Goal: Task Accomplishment & Management: Manage account settings

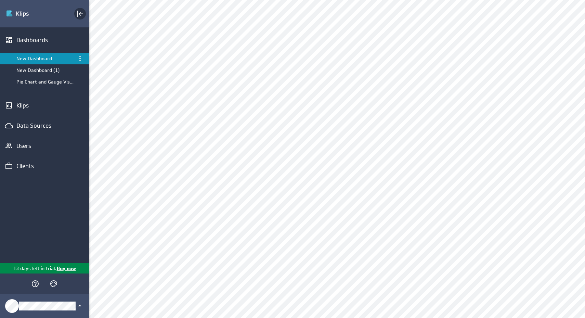
click at [84, 13] on icon "Collapse" at bounding box center [80, 14] width 8 height 8
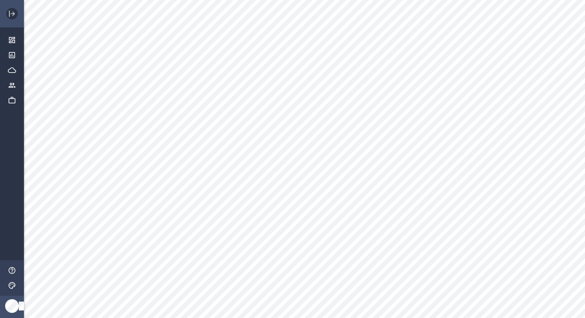
click at [11, 16] on icon "Expand" at bounding box center [12, 14] width 8 height 8
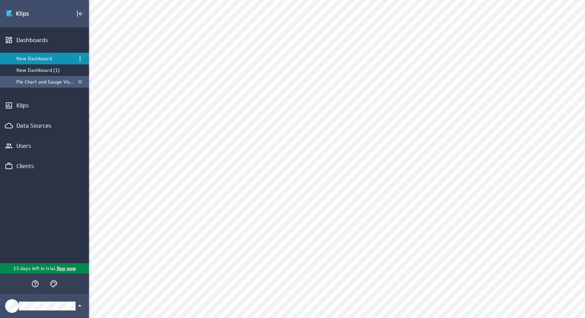
click at [37, 80] on div "Pie Chart and Gauge Visualizations" at bounding box center [44, 82] width 57 height 6
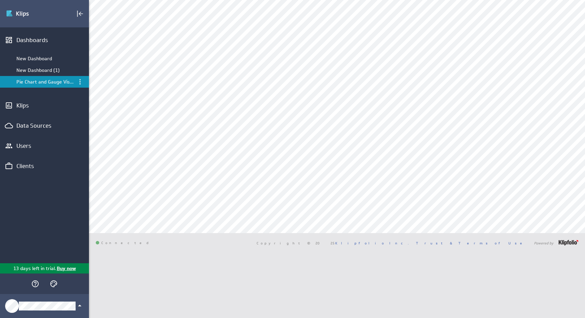
click at [26, 114] on div "Dashboards New Dashboard New Dashboard (1) Pie Chart and Gauge Visualizations K…" at bounding box center [44, 145] width 89 height 236
click at [26, 104] on div "Klips" at bounding box center [44, 106] width 56 height 8
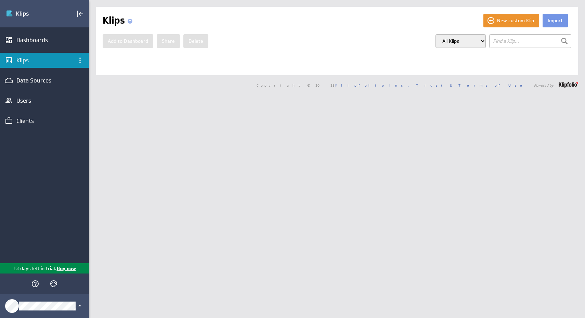
click at [41, 58] on div "Klips" at bounding box center [44, 60] width 56 height 8
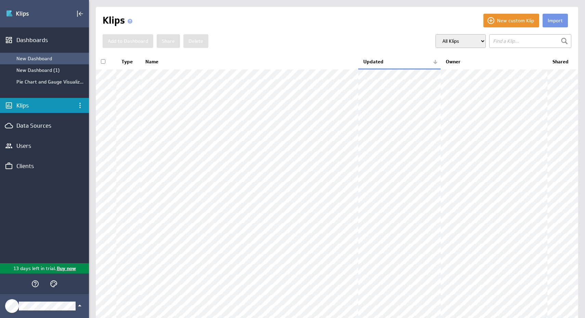
click at [43, 57] on div "New Dashboard" at bounding box center [50, 58] width 69 height 6
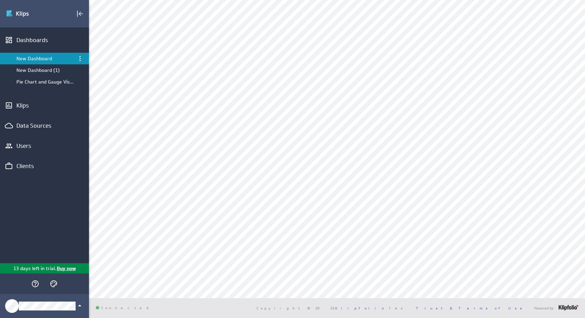
scroll to position [164, 0]
click at [30, 168] on div "Clients" at bounding box center [44, 166] width 56 height 8
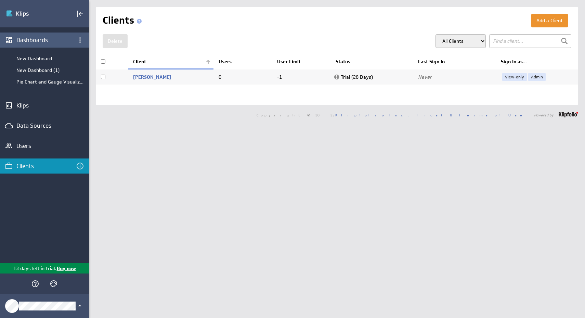
click at [37, 47] on div "Dashboards" at bounding box center [44, 40] width 89 height 15
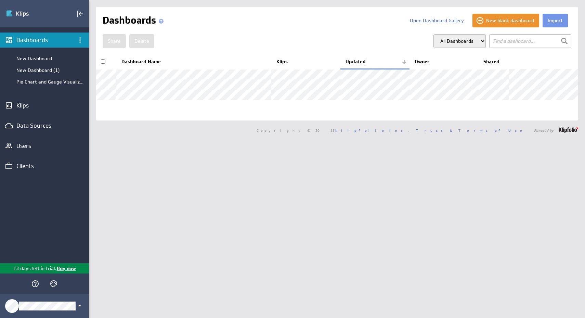
click at [35, 61] on div "New Dashboard" at bounding box center [50, 58] width 69 height 6
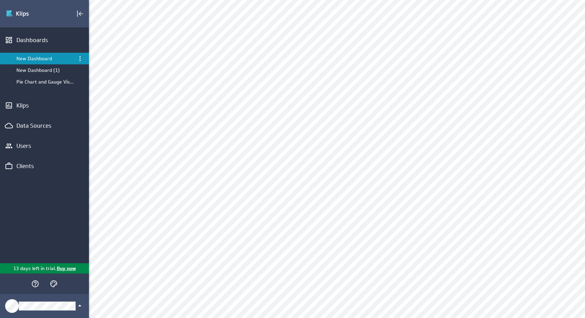
scroll to position [166, 0]
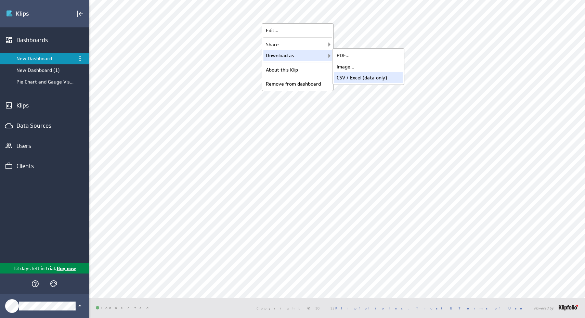
click at [353, 74] on div "CSV / Excel (data only)" at bounding box center [368, 77] width 68 height 11
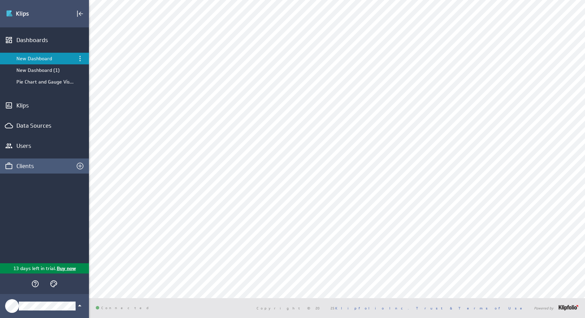
click at [35, 163] on div "Clients" at bounding box center [44, 166] width 56 height 8
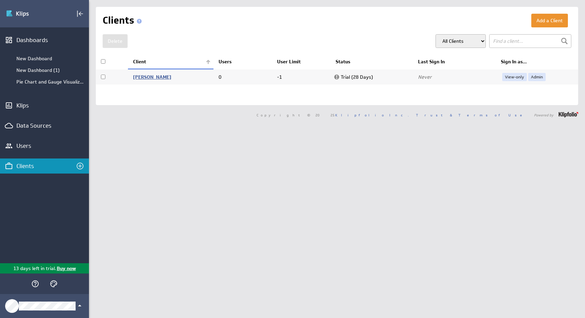
click at [148, 77] on link "[PERSON_NAME]" at bounding box center [152, 77] width 38 height 6
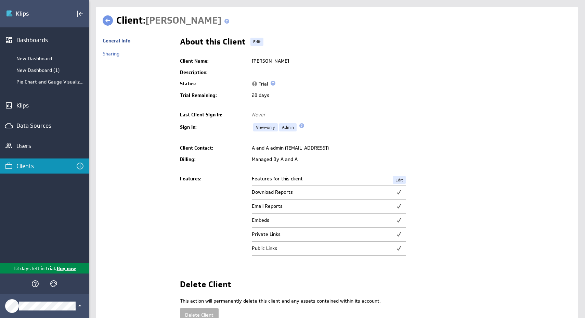
click at [274, 84] on span at bounding box center [273, 83] width 5 height 5
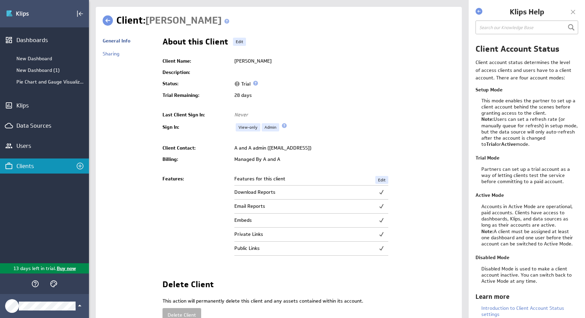
scroll to position [6, 0]
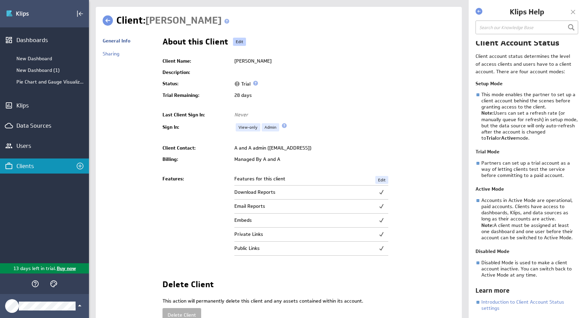
click at [239, 38] on link "Edit" at bounding box center [239, 42] width 13 height 8
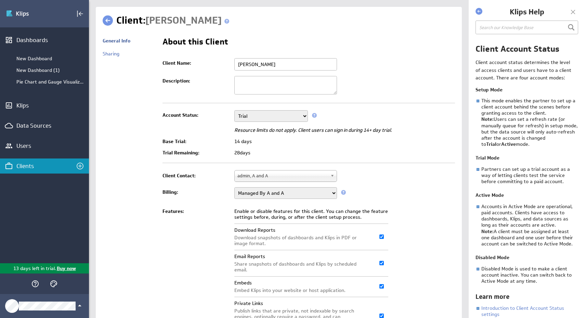
click at [283, 115] on select "Trial Disabled" at bounding box center [271, 116] width 74 height 12
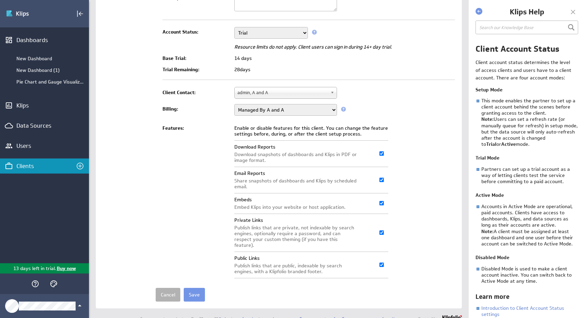
scroll to position [84, 0]
drag, startPoint x: 231, startPoint y: 146, endPoint x: 271, endPoint y: 163, distance: 43.4
click at [271, 163] on td "Enable or disable features for this client. You can change the feature settings…" at bounding box center [343, 201] width 225 height 158
click at [271, 163] on td "Download Reports Download snapshots of dashboards and Klips in PDF or image for…" at bounding box center [295, 152] width 123 height 26
drag, startPoint x: 232, startPoint y: 144, endPoint x: 277, endPoint y: 161, distance: 48.0
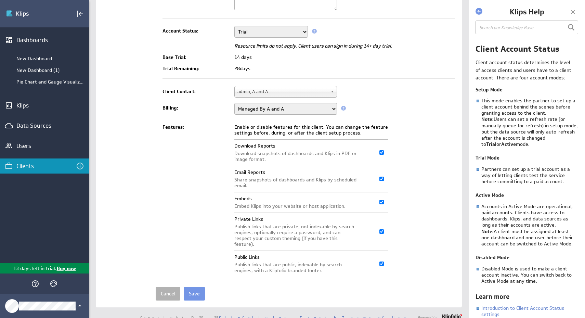
click at [277, 161] on td "Enable or disable features for this client. You can change the feature settings…" at bounding box center [343, 201] width 225 height 158
click at [277, 161] on span "Download snapshots of dashboards and Klips in PDF or image format." at bounding box center [295, 157] width 123 height 12
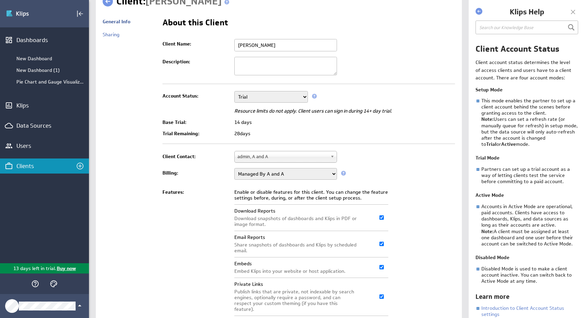
scroll to position [0, 0]
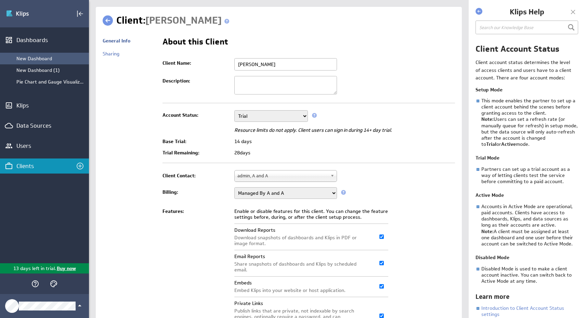
click at [36, 57] on div "New Dashboard" at bounding box center [50, 58] width 69 height 6
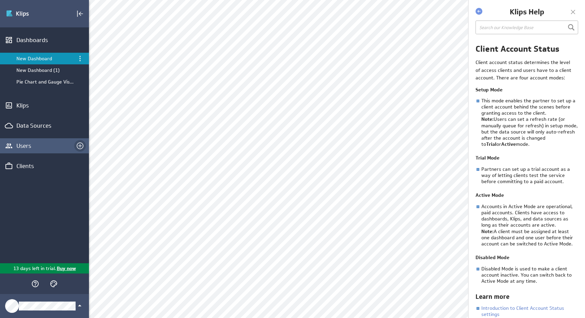
click at [84, 149] on icon "Invite users" at bounding box center [80, 146] width 8 height 8
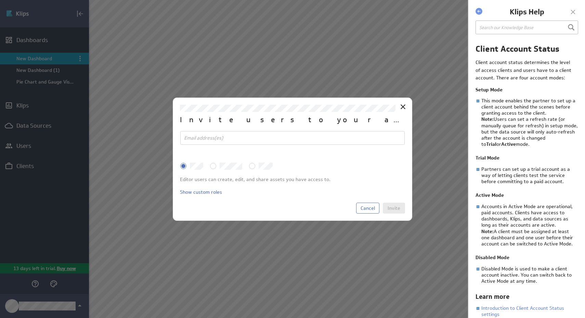
click at [0, 0] on input "View-Only" at bounding box center [0, 0] width 0 height 0
click at [0, 0] on input "Editor" at bounding box center [0, 0] width 0 height 0
click at [0, 0] on input "View-Only" at bounding box center [0, 0] width 0 height 0
click at [332, 171] on p "View-Only users can view, add, remove, rearrange, choose theme, and set full-sc…" at bounding box center [292, 176] width 225 height 14
click at [402, 104] on icon "Close" at bounding box center [403, 107] width 8 height 8
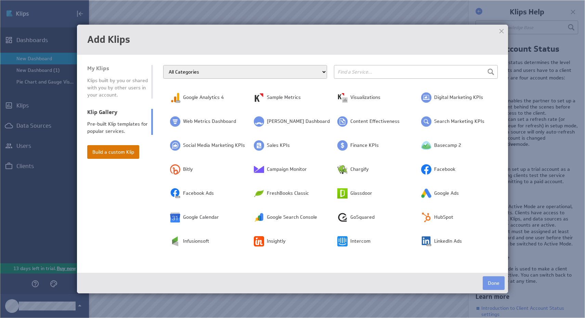
click at [120, 148] on button "Build a custom Klip" at bounding box center [113, 152] width 52 height 14
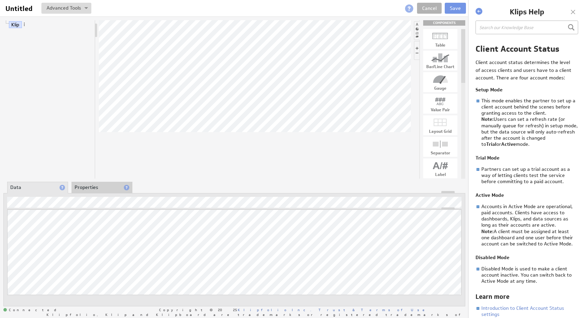
click at [442, 66] on div "Bar/Line Chart" at bounding box center [440, 67] width 34 height 4
drag, startPoint x: 444, startPoint y: 61, endPoint x: 281, endPoint y: 66, distance: 163.0
click at [54, 52] on link "X Axis: Untitled" at bounding box center [39, 52] width 38 height 7
click at [49, 61] on link "Y Axis: Untitled" at bounding box center [39, 61] width 38 height 7
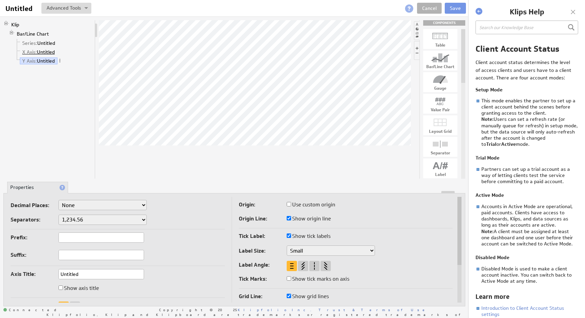
click at [47, 52] on link "X Axis: Untitled" at bounding box center [39, 52] width 38 height 7
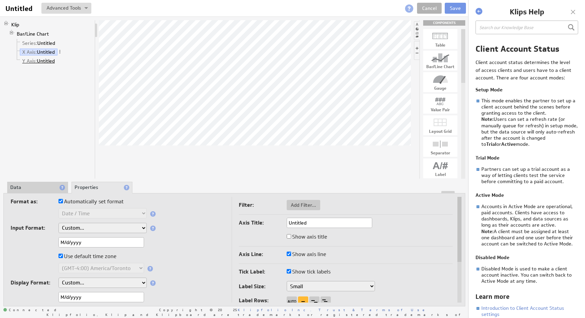
click at [46, 61] on link "Y Axis: Untitled" at bounding box center [39, 61] width 38 height 7
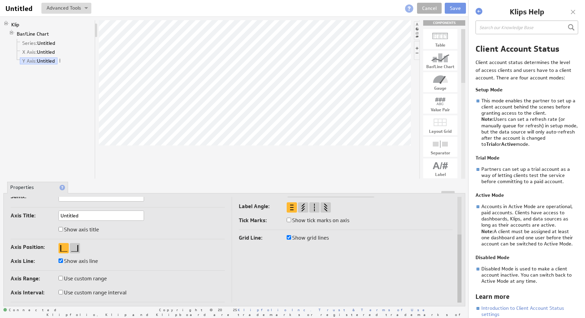
click at [98, 231] on label "Show axis title" at bounding box center [79, 230] width 40 height 10
click at [63, 231] on input "Show axis title" at bounding box center [61, 229] width 4 height 4
checkbox input "true"
click at [98, 230] on label "Show axis title" at bounding box center [79, 230] width 40 height 10
click at [63, 230] on input "Show axis title" at bounding box center [61, 229] width 4 height 4
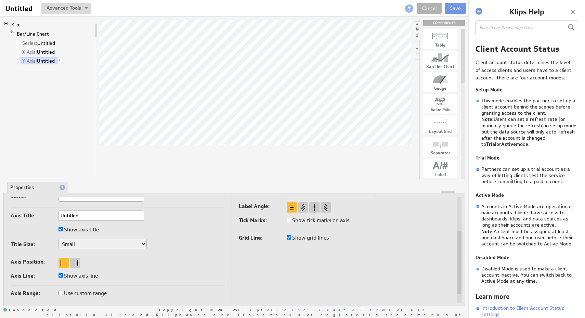
checkbox input "false"
click at [78, 244] on div at bounding box center [75, 248] width 10 height 10
click at [63, 249] on div at bounding box center [64, 248] width 10 height 10
click at [82, 280] on label "Use custom range" at bounding box center [83, 279] width 48 height 10
click at [63, 280] on input "Use custom range" at bounding box center [61, 278] width 4 height 4
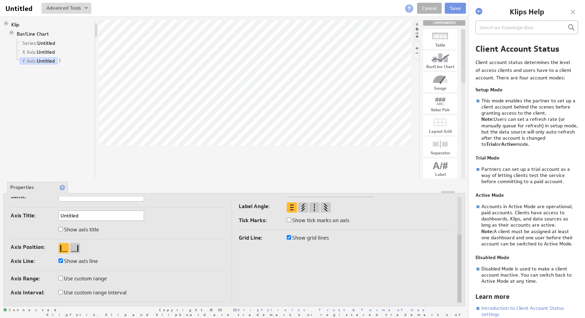
checkbox input "true"
click at [82, 280] on label "Use custom range" at bounding box center [83, 279] width 48 height 10
click at [63, 280] on input "Use custom range" at bounding box center [61, 278] width 4 height 4
checkbox input "false"
click at [81, 289] on label "Use custom range interval" at bounding box center [93, 293] width 68 height 10
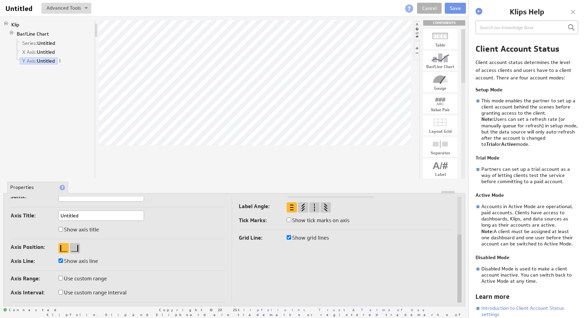
click at [63, 290] on input "Use custom range interval" at bounding box center [61, 292] width 4 height 4
checkbox input "true"
click at [81, 289] on label "Use custom range interval" at bounding box center [93, 293] width 68 height 10
click at [63, 290] on input "Use custom range interval" at bounding box center [61, 292] width 4 height 4
checkbox input "false"
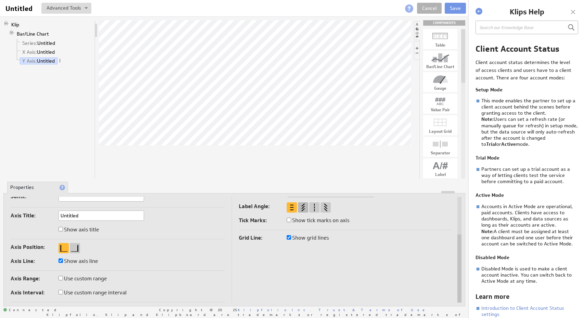
click at [305, 205] on div at bounding box center [303, 207] width 10 height 10
click at [315, 205] on div at bounding box center [314, 207] width 10 height 10
click at [325, 208] on div at bounding box center [326, 207] width 10 height 10
click at [312, 206] on div at bounding box center [314, 207] width 10 height 10
click at [294, 208] on div at bounding box center [292, 207] width 10 height 10
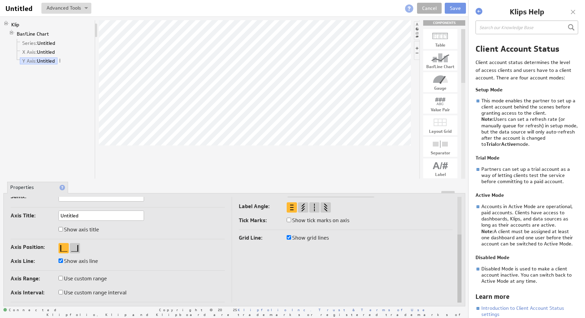
click at [292, 220] on label "Show tick marks on axis" at bounding box center [318, 221] width 63 height 10
click at [291, 220] on input "Show tick marks on axis" at bounding box center [289, 220] width 4 height 4
checkbox input "true"
click at [292, 220] on label "Show tick marks on axis" at bounding box center [318, 221] width 63 height 10
click at [291, 220] on input "Show tick marks on axis" at bounding box center [289, 220] width 4 height 4
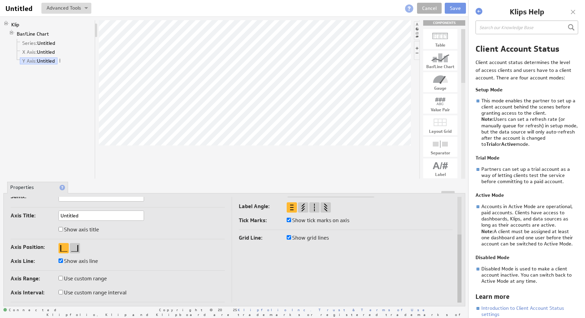
checkbox input "false"
click at [296, 240] on label "Show grid lines" at bounding box center [308, 238] width 42 height 10
click at [291, 240] on input "Show grid lines" at bounding box center [289, 237] width 4 height 4
checkbox input "false"
click at [296, 240] on label "Show grid lines" at bounding box center [308, 238] width 42 height 10
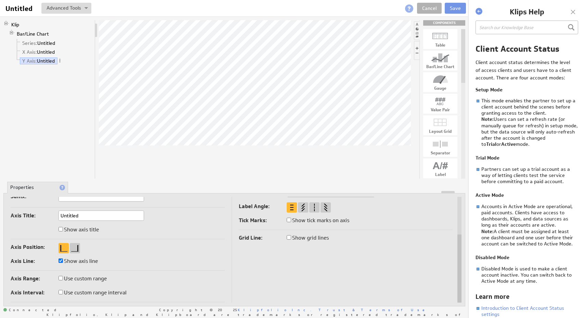
click at [291, 240] on input "Show grid lines" at bounding box center [289, 237] width 4 height 4
checkbox input "true"
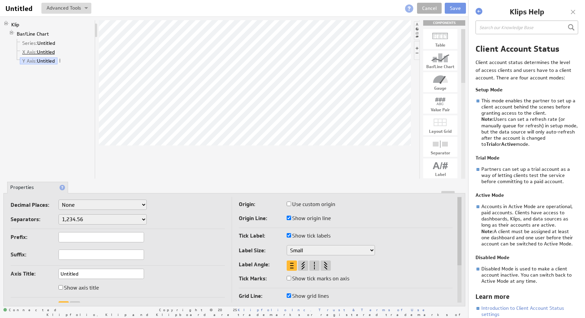
click at [50, 51] on link "X Axis: Untitled" at bounding box center [39, 52] width 38 height 7
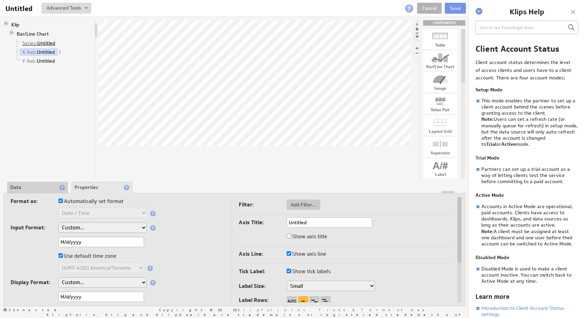
click at [49, 45] on link "Series: Untitled" at bounding box center [39, 43] width 38 height 7
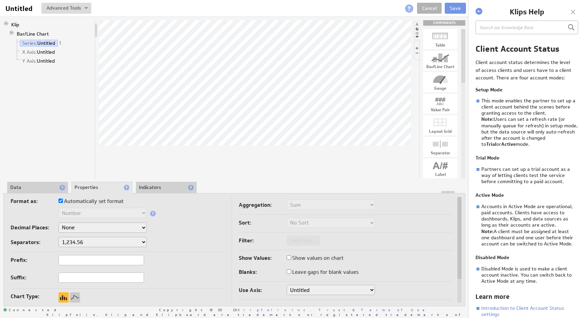
click at [41, 185] on li "Data" at bounding box center [37, 188] width 61 height 12
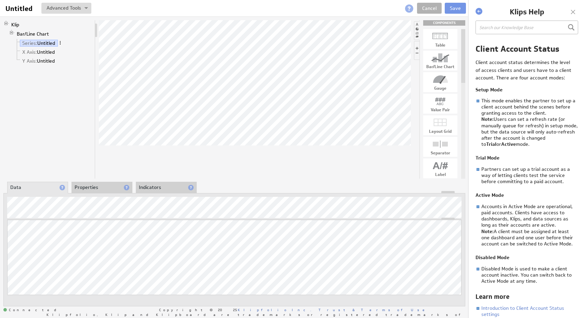
click at [62, 43] on span at bounding box center [60, 42] width 5 height 5
click at [40, 102] on div "Klip Bar/Line Chart Series: Untitled X Axis: Untitled Y Axis: Untitled" at bounding box center [49, 99] width 92 height 158
click at [104, 186] on li "Properties" at bounding box center [102, 188] width 61 height 12
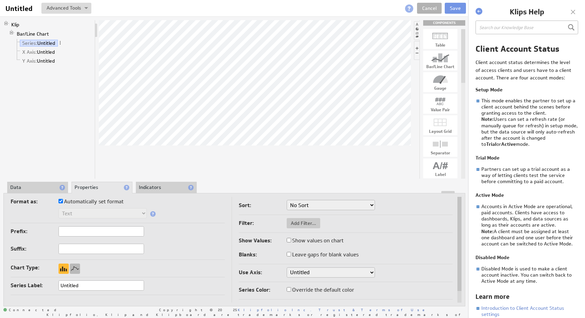
click at [77, 266] on div at bounding box center [75, 269] width 10 height 10
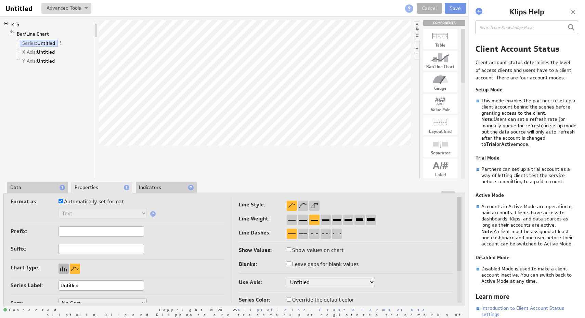
click at [64, 267] on div at bounding box center [64, 269] width 10 height 10
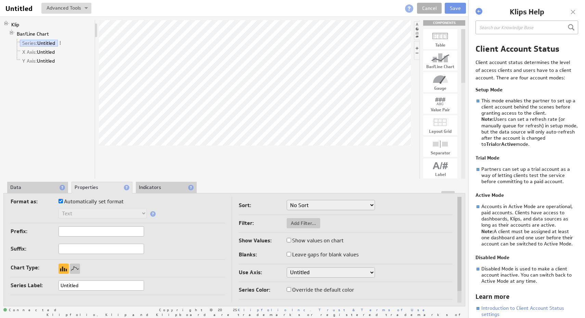
click at [116, 201] on label "Automatically set format" at bounding box center [91, 202] width 65 height 10
click at [63, 201] on input "Automatically set format" at bounding box center [61, 201] width 4 height 4
checkbox input "false"
click at [116, 201] on label "Automatically set format" at bounding box center [91, 202] width 65 height 10
click at [63, 201] on input "Automatically set format" at bounding box center [61, 201] width 4 height 4
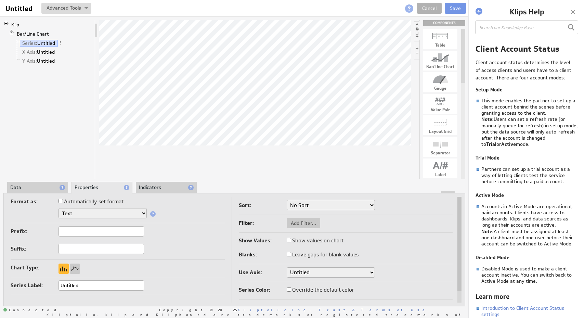
checkbox input "true"
click at [116, 201] on label "Automatically set format" at bounding box center [91, 202] width 65 height 10
click at [63, 201] on input "Automatically set format" at bounding box center [61, 201] width 4 height 4
checkbox input "false"
click at [123, 211] on select "Text Number Currency Percentage Date / Time Duration" at bounding box center [103, 213] width 88 height 10
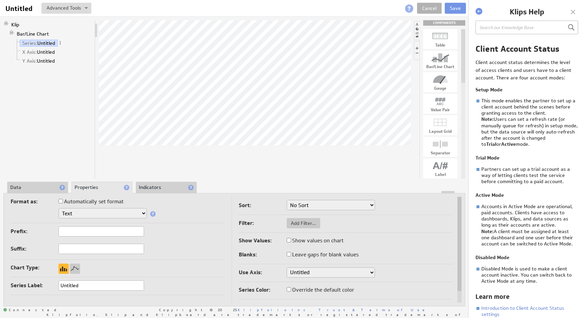
click at [109, 204] on label "Automatically set format" at bounding box center [91, 202] width 65 height 10
click at [63, 203] on input "Automatically set format" at bounding box center [61, 201] width 4 height 4
checkbox input "true"
click at [168, 189] on li "Indicators" at bounding box center [166, 188] width 61 height 12
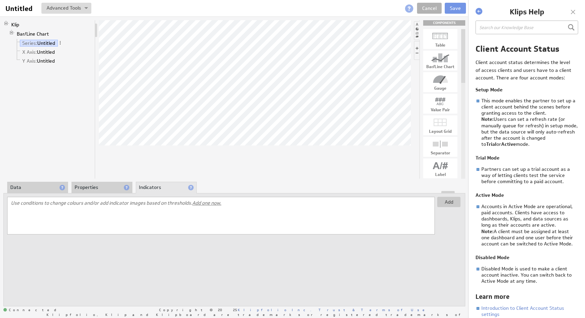
click at [105, 183] on li "Properties" at bounding box center [102, 188] width 61 height 12
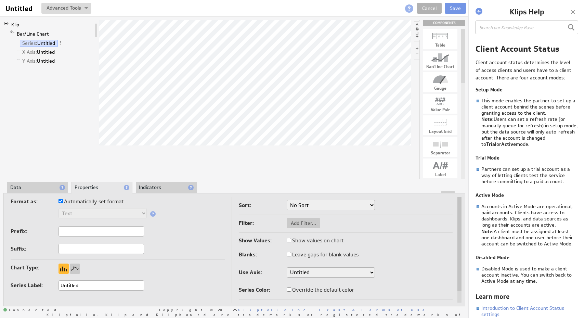
click at [34, 183] on li "Data" at bounding box center [37, 188] width 61 height 12
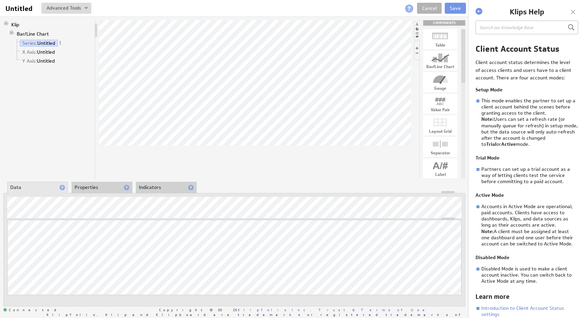
click at [97, 190] on li "Properties" at bounding box center [102, 188] width 61 height 12
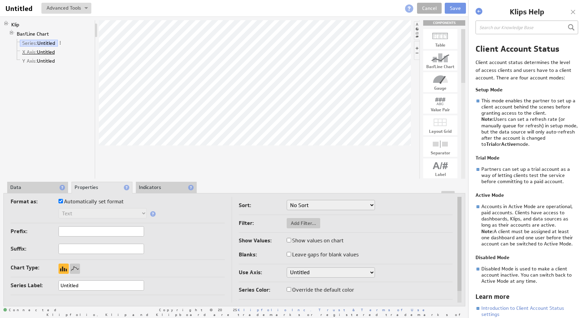
click at [51, 55] on link "X Axis: Untitled" at bounding box center [39, 52] width 38 height 7
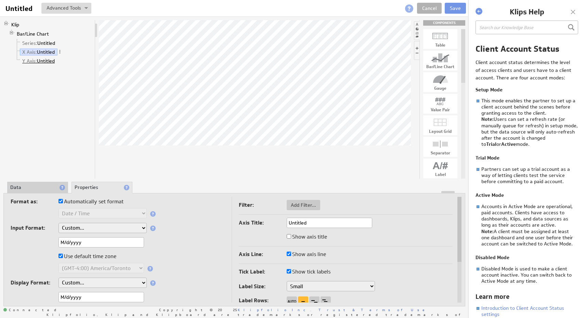
click at [50, 59] on link "Y Axis: Untitled" at bounding box center [39, 61] width 38 height 7
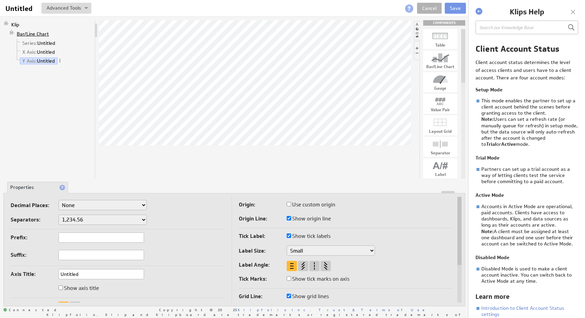
click at [42, 34] on link "Bar/Line Chart" at bounding box center [32, 33] width 37 height 7
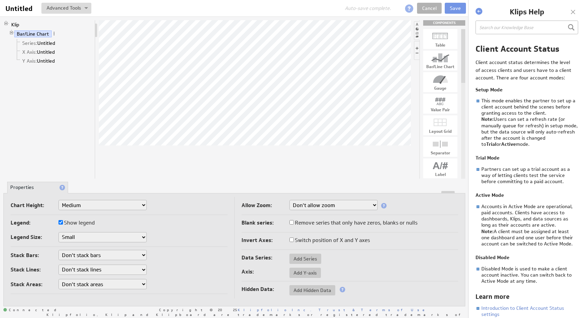
click at [90, 222] on label "Show legend" at bounding box center [77, 223] width 36 height 10
click at [63, 222] on input "Show legend" at bounding box center [61, 222] width 4 height 4
checkbox input "false"
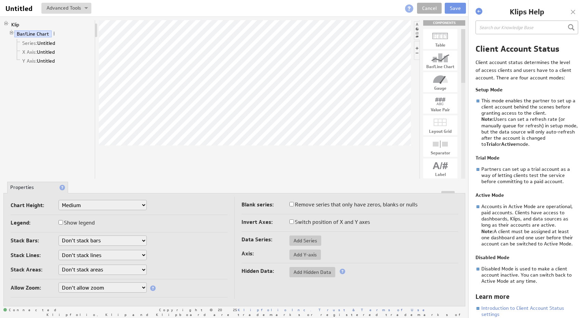
click at [90, 222] on label "Show legend" at bounding box center [77, 223] width 36 height 10
click at [63, 222] on input "Show legend" at bounding box center [61, 222] width 4 height 4
checkbox input "true"
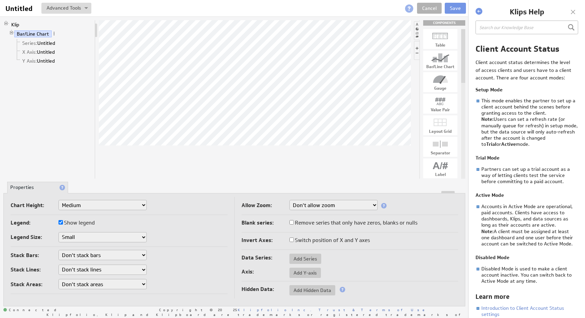
click at [108, 239] on select "Small Medium Large" at bounding box center [103, 237] width 88 height 10
click at [126, 251] on select "Don't stack bars Stack all bars Stack all bars by percentage" at bounding box center [103, 255] width 88 height 10
select select "2"
click at [59, 250] on select "Don't stack bars Stack all bars Stack all bars by percentage" at bounding box center [103, 255] width 88 height 10
click at [129, 256] on select "Don't stack bars Stack all bars Stack all bars by percentage" at bounding box center [103, 255] width 88 height 10
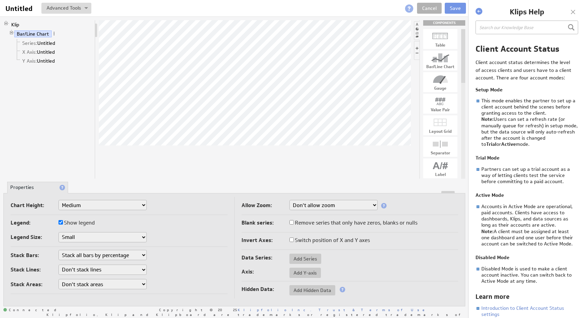
select select "0"
click at [59, 250] on select "Don't stack bars Stack all bars Stack all bars by percentage" at bounding box center [103, 255] width 88 height 10
click at [125, 282] on select "Don't stack areas Stack all areas Stack all areas by percentage" at bounding box center [103, 284] width 88 height 10
click at [344, 223] on label "Remove series that only have zeros, blanks or nulls" at bounding box center [354, 223] width 128 height 10
click at [294, 223] on input "Remove series that only have zeros, blanks or nulls" at bounding box center [292, 222] width 4 height 4
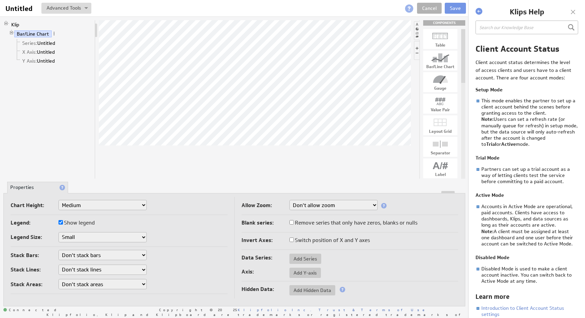
checkbox input "true"
click at [344, 223] on label "Remove series that only have zeros, blanks or nulls" at bounding box center [354, 223] width 128 height 10
click at [294, 223] on input "Remove series that only have zeros, blanks or nulls" at bounding box center [292, 222] width 4 height 4
checkbox input "false"
click at [342, 240] on label "Switch position of X and Y axes" at bounding box center [330, 241] width 80 height 10
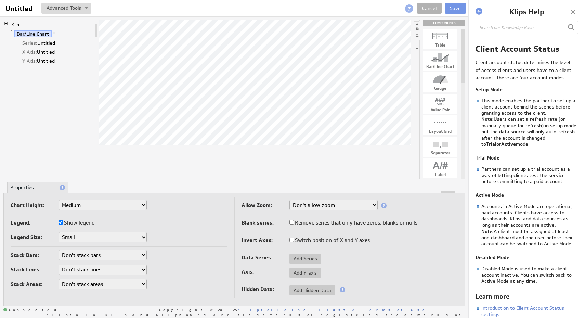
click at [294, 240] on input "Switch position of X and Y axes" at bounding box center [292, 240] width 4 height 4
checkbox input "true"
click at [342, 240] on label "Switch position of X and Y axes" at bounding box center [330, 241] width 80 height 10
click at [294, 240] on input "Switch position of X and Y axes" at bounding box center [292, 240] width 4 height 4
checkbox input "false"
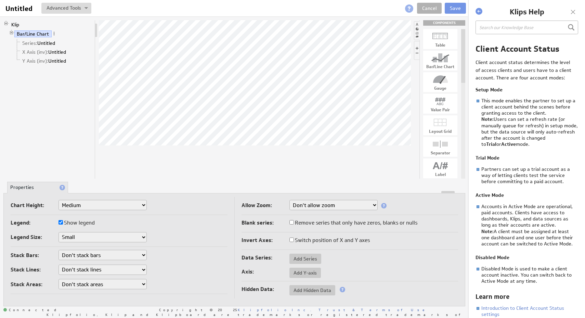
click at [356, 206] on select "Don't allow zoom Along X axis only Along Y axis only Along both X axis and Y ax…" at bounding box center [334, 205] width 88 height 10
select select "xy"
click at [290, 200] on select "Don't allow zoom Along X axis only Along Y axis only Along both X axis and Y ax…" at bounding box center [334, 205] width 88 height 10
select select "xy"
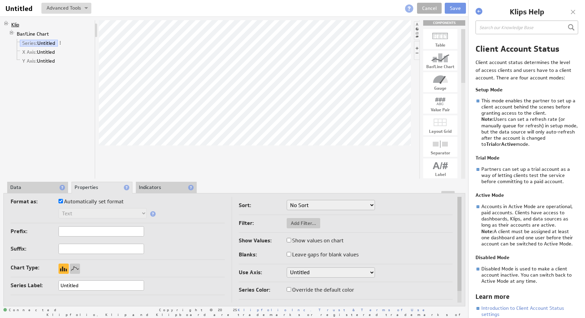
click at [15, 23] on link "Klip" at bounding box center [15, 24] width 13 height 7
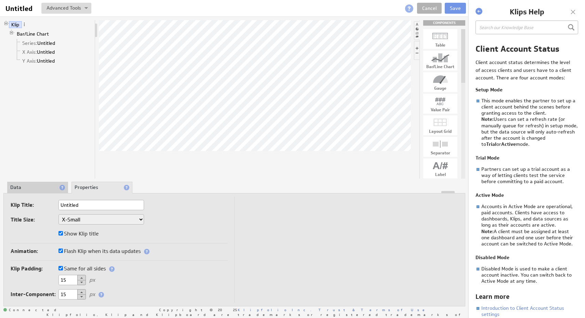
click at [40, 188] on li "Data" at bounding box center [37, 188] width 61 height 12
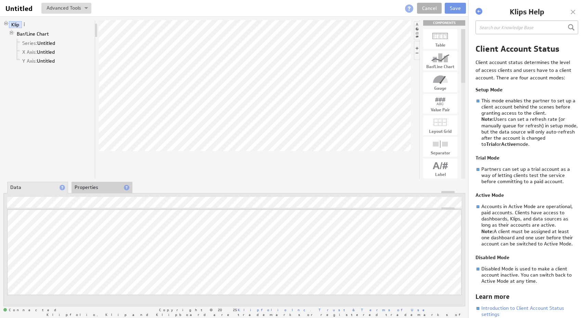
click at [92, 187] on li "Properties" at bounding box center [102, 188] width 61 height 12
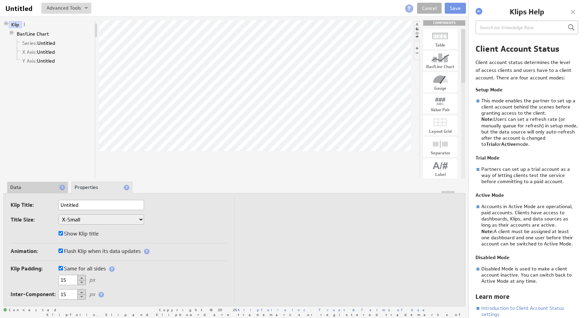
click at [123, 205] on input "Untitled" at bounding box center [102, 205] width 86 height 10
click at [125, 206] on input "Bar" at bounding box center [102, 205] width 86 height 10
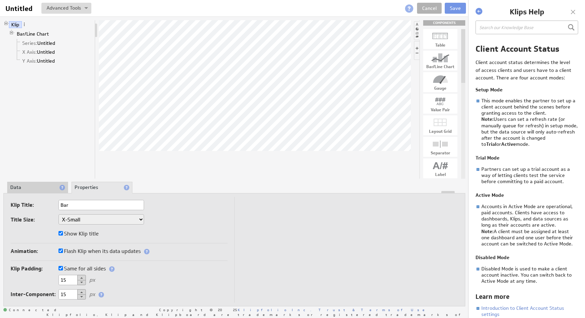
click at [125, 206] on input "Bar" at bounding box center [102, 205] width 86 height 10
type input "Bar"
click at [77, 233] on label "Show Klip title" at bounding box center [79, 234] width 40 height 10
click at [63, 233] on input "Show Klip title" at bounding box center [61, 233] width 4 height 4
checkbox input "false"
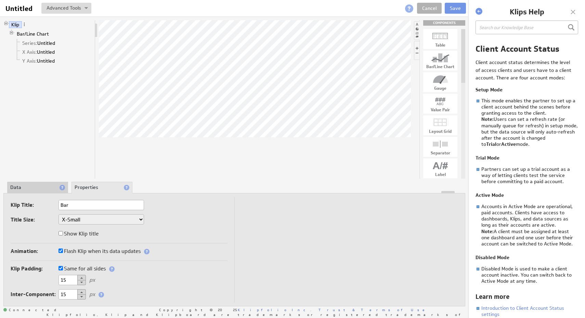
click at [77, 233] on label "Show Klip title" at bounding box center [79, 234] width 40 height 10
click at [63, 233] on input "Show Klip title" at bounding box center [61, 233] width 4 height 4
checkbox input "true"
click at [189, 240] on div "Klip Title: Bar Title Size: XX-Small X-Small Small Medium Large X-Large XX-Larg…" at bounding box center [119, 221] width 217 height 43
click at [104, 252] on label "Flash Klip when its data updates" at bounding box center [100, 251] width 82 height 10
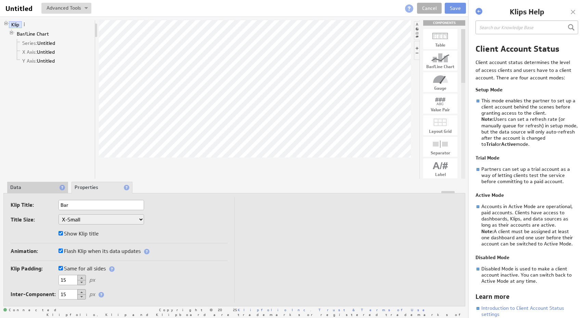
click at [63, 252] on input "Flash Klip when its data updates" at bounding box center [61, 251] width 4 height 4
checkbox input "false"
click at [104, 252] on label "Flash Klip when its data updates" at bounding box center [100, 251] width 82 height 10
click at [63, 252] on input "Flash Klip when its data updates" at bounding box center [61, 251] width 4 height 4
checkbox input "true"
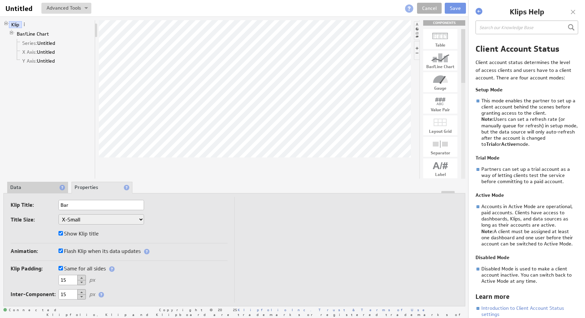
click at [41, 191] on div at bounding box center [234, 192] width 461 height 2
click at [39, 187] on li "Data" at bounding box center [37, 188] width 61 height 12
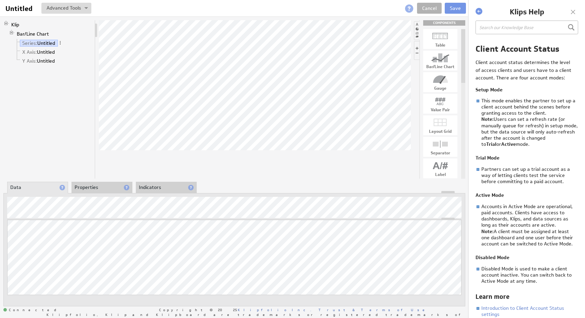
click at [97, 194] on div "Updating... Select a Function ARRAY DATE SELECT SLICE SUM Data Manipulation Log…" at bounding box center [234, 249] width 462 height 113
click at [98, 190] on li "Properties" at bounding box center [102, 188] width 61 height 12
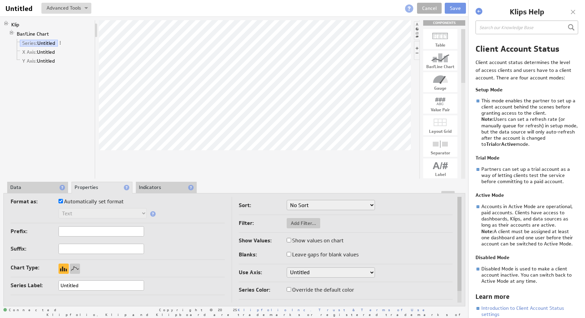
drag, startPoint x: 305, startPoint y: 225, endPoint x: 353, endPoint y: 227, distance: 48.0
click at [353, 227] on div "Filter: Add Filter..." at bounding box center [346, 223] width 214 height 11
click at [353, 206] on select "No Sort A to Z Z to A" at bounding box center [331, 205] width 88 height 10
click at [303, 225] on span "Add Filter..." at bounding box center [304, 223] width 34 height 6
checkbox input "true"
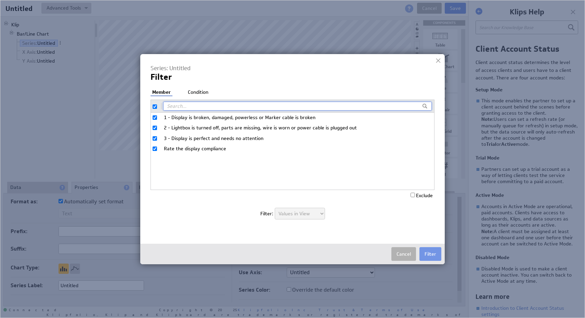
click at [155, 107] on input "checkbox" at bounding box center [155, 106] width 4 height 4
checkbox input "false"
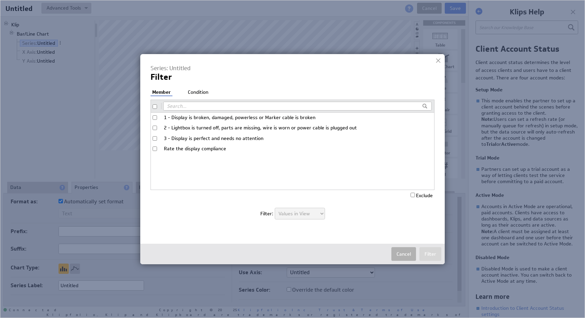
click at [155, 148] on input "Rate the display compliance" at bounding box center [155, 149] width 4 height 4
checkbox input "true"
click at [420, 195] on label "Exclude" at bounding box center [422, 195] width 22 height 6
click at [415, 195] on input "Exclude" at bounding box center [413, 195] width 4 height 4
checkbox input "true"
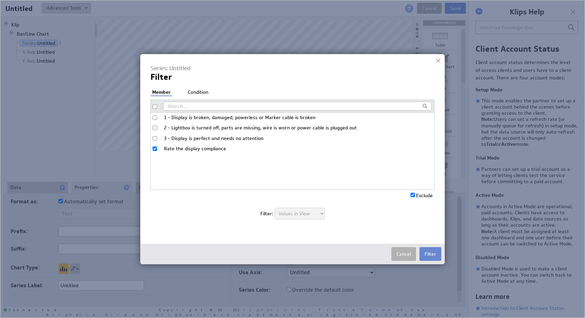
click at [435, 252] on button "Filter" at bounding box center [431, 254] width 22 height 14
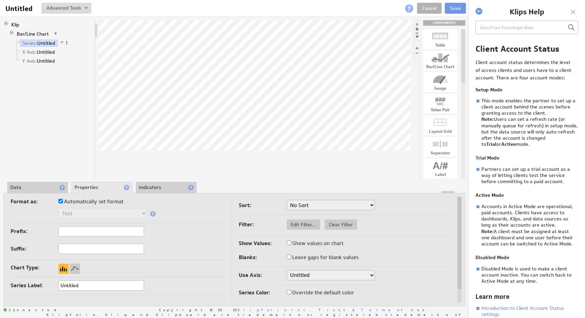
click at [68, 45] on span at bounding box center [66, 42] width 5 height 5
click at [106, 103] on div "Edit Filter..." at bounding box center [104, 105] width 68 height 11
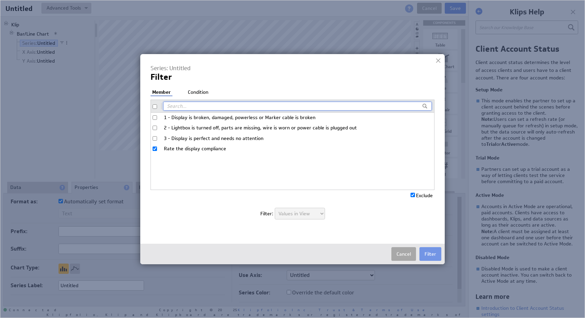
click at [408, 253] on button "Cancel" at bounding box center [404, 254] width 25 height 14
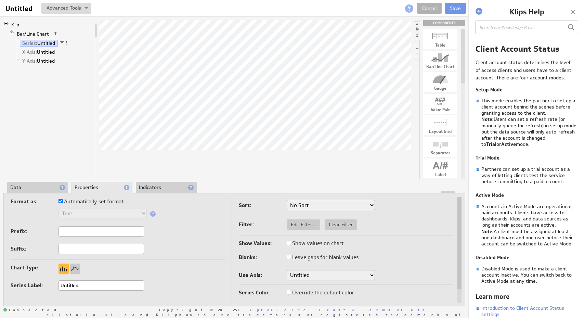
click at [63, 43] on span at bounding box center [62, 42] width 5 height 5
click at [76, 31] on li "Bar/Line Chart Series: Untitled X Axis: Untitled Y Axis: Untitled" at bounding box center [50, 47] width 83 height 37
click at [69, 44] on span at bounding box center [66, 42] width 5 height 5
click at [29, 125] on div "Klip Bar/Line Chart Series: Untitled X Axis: Untitled Y Axis: Untitled" at bounding box center [49, 99] width 92 height 158
click at [48, 53] on link "X Axis: Untitled" at bounding box center [39, 52] width 38 height 7
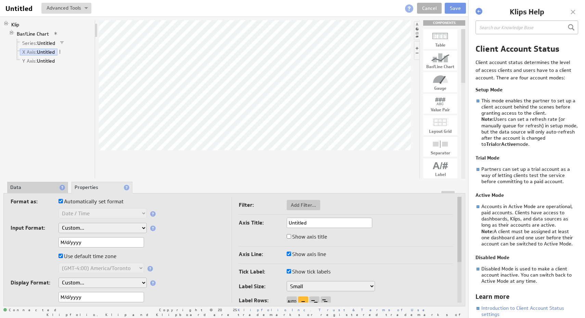
click at [43, 192] on div at bounding box center [234, 192] width 461 height 2
click at [43, 187] on li "Data" at bounding box center [37, 188] width 61 height 12
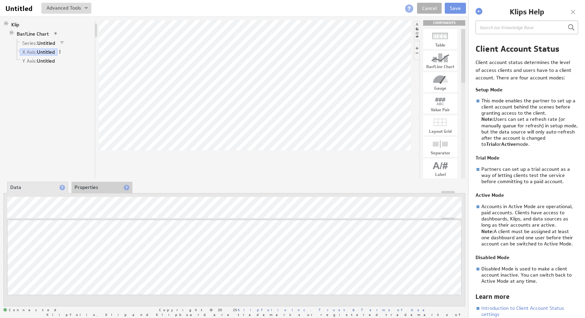
click at [62, 51] on span at bounding box center [60, 51] width 5 height 5
click at [102, 100] on div "Filter..." at bounding box center [97, 101] width 68 height 11
checkbox input "false"
checkbox input "true"
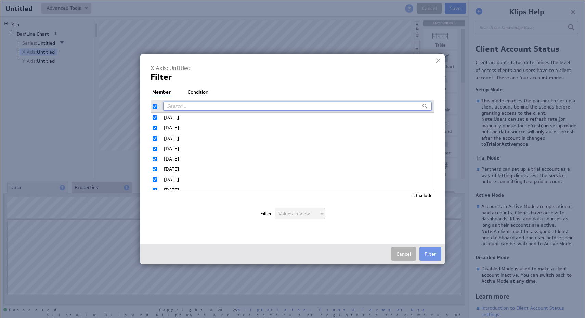
click at [199, 97] on div "Member Condition 8/10/2025 8/11/2025 8/12/2025 8/13/2025 8/14/2025 8/15/2025 8/…" at bounding box center [293, 158] width 284 height 138
click at [204, 91] on li "Condition" at bounding box center [198, 92] width 24 height 7
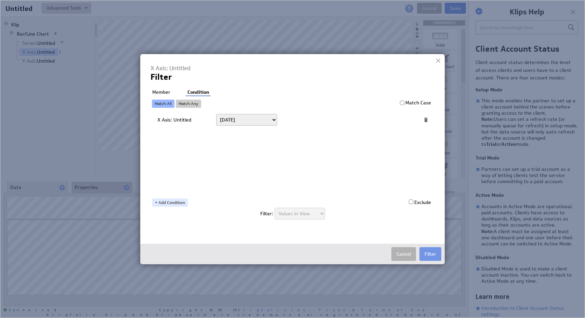
click at [158, 89] on li "Member" at bounding box center [162, 92] width 22 height 7
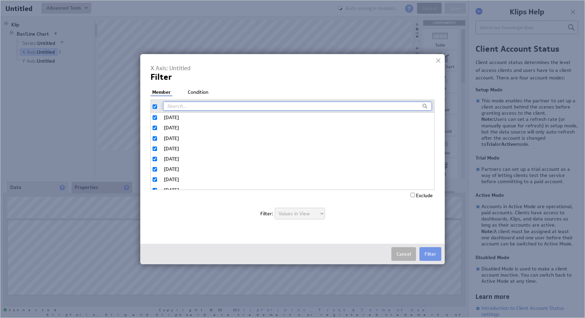
click at [435, 61] on div at bounding box center [438, 60] width 10 height 10
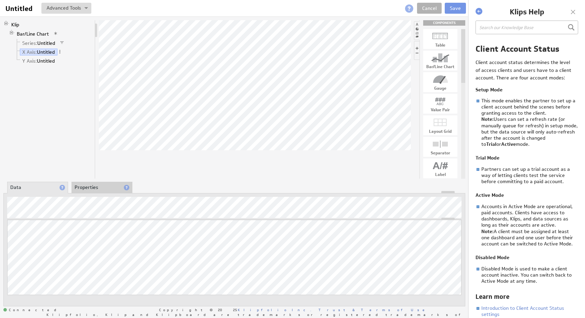
click at [98, 190] on li "Properties" at bounding box center [102, 188] width 61 height 12
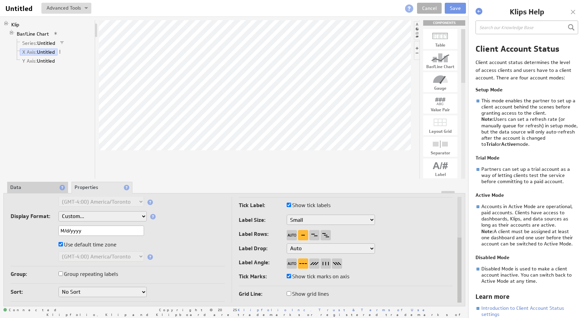
click at [106, 272] on label "Group repeating labels" at bounding box center [89, 274] width 60 height 10
click at [63, 272] on input "Group repeating labels" at bounding box center [61, 273] width 4 height 4
click at [105, 275] on label "Group repeating labels" at bounding box center [89, 274] width 60 height 10
click at [63, 275] on input "Group repeating labels" at bounding box center [61, 273] width 4 height 4
click at [146, 291] on select "No Sort Oldest to Newest Newest to Oldest" at bounding box center [103, 292] width 88 height 10
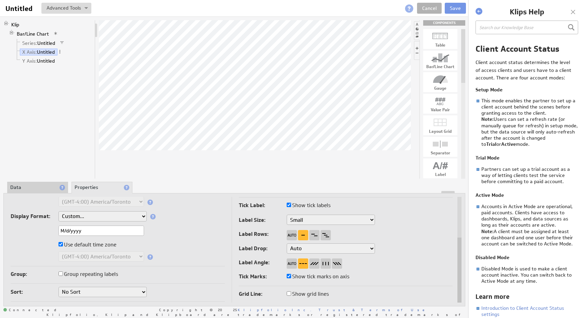
click at [131, 287] on select "No Sort Oldest to Newest Newest to Oldest" at bounding box center [103, 292] width 88 height 10
click at [59, 287] on select "No Sort Oldest to Newest Newest to Oldest" at bounding box center [103, 292] width 88 height 10
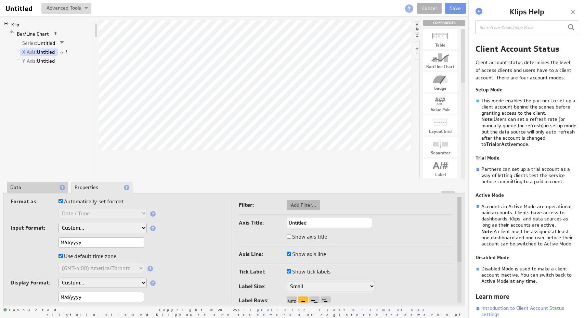
click at [312, 208] on span "Add Filter..." at bounding box center [304, 205] width 34 height 6
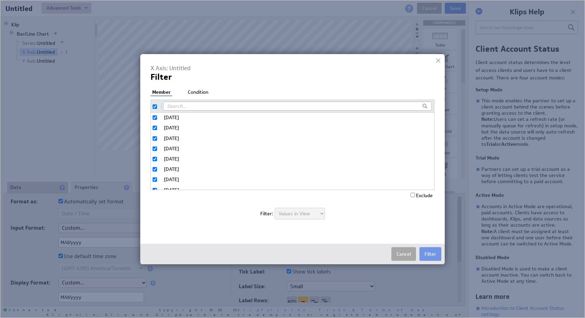
click at [411, 253] on button "Cancel" at bounding box center [404, 254] width 25 height 14
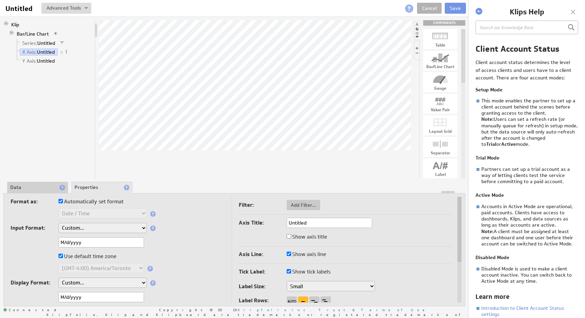
click at [91, 204] on label "Automatically set format" at bounding box center [91, 202] width 65 height 10
click at [63, 203] on input "Automatically set format" at bounding box center [61, 201] width 4 height 4
checkbox input "false"
click at [97, 211] on select "Text Number Currency Percentage Date / Time Duration" at bounding box center [103, 213] width 88 height 10
click at [111, 201] on label "Automatically set format" at bounding box center [91, 202] width 65 height 10
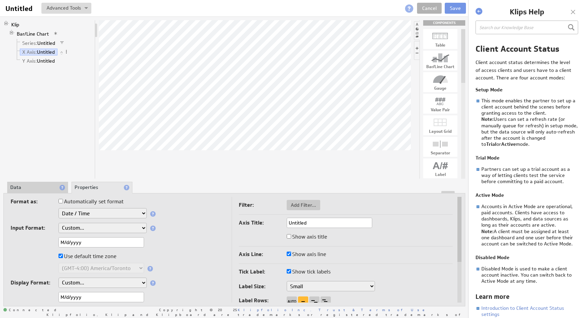
click at [63, 201] on input "Automatically set format" at bounding box center [61, 201] width 4 height 4
click at [120, 227] on select "Custom... yyyyMMdd (Google Analytics) Unix time (as seconds) Unix time (as mill…" at bounding box center [103, 228] width 88 height 10
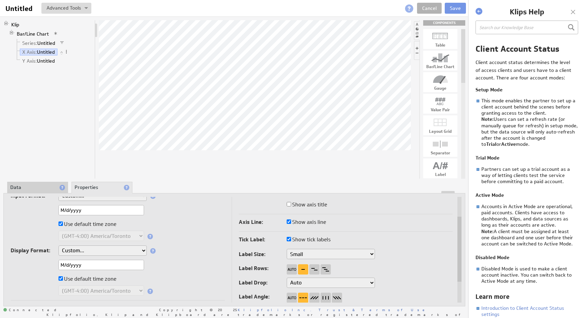
click at [110, 249] on select "Aug 5, 2025 Aug 2025 Aug 5 Aug Aug 05, 2025, 1:30 PM Aug 05, 2025 Aug 05 August…" at bounding box center [103, 250] width 88 height 10
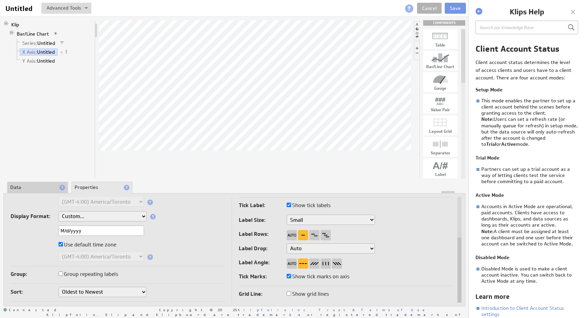
click at [115, 273] on label "Group repeating labels" at bounding box center [89, 274] width 60 height 10
click at [63, 273] on input "Group repeating labels" at bounding box center [61, 273] width 4 height 4
click at [108, 275] on label "Group repeating labels" at bounding box center [89, 274] width 60 height 10
click at [63, 275] on input "Group repeating labels" at bounding box center [61, 273] width 4 height 4
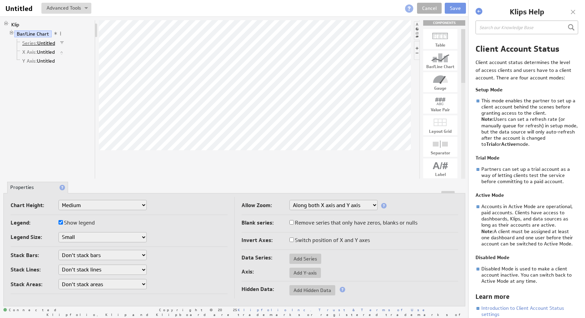
click at [45, 44] on link "Series: Untitled" at bounding box center [39, 43] width 38 height 7
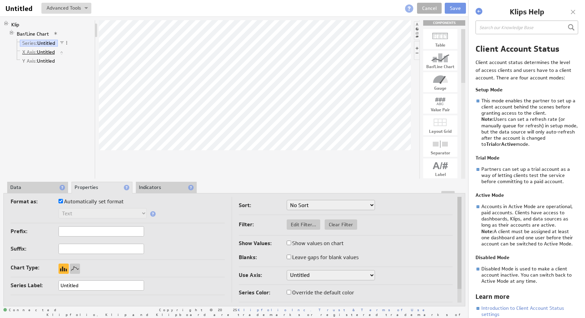
click at [46, 54] on link "X Axis: Untitled" at bounding box center [39, 52] width 38 height 7
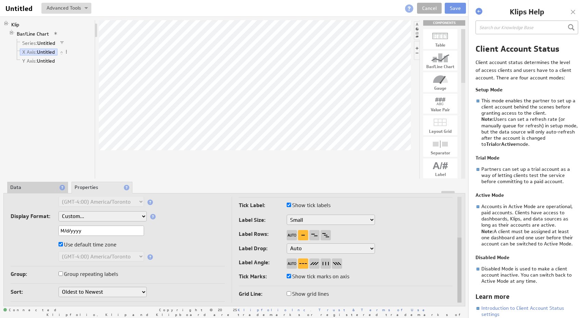
click at [107, 271] on label "Group repeating labels" at bounding box center [89, 274] width 60 height 10
click at [63, 271] on input "Group repeating labels" at bounding box center [61, 273] width 4 height 4
click at [290, 293] on input "Show grid lines" at bounding box center [289, 293] width 4 height 4
checkbox input "true"
click at [290, 293] on input "Show grid lines" at bounding box center [289, 293] width 4 height 4
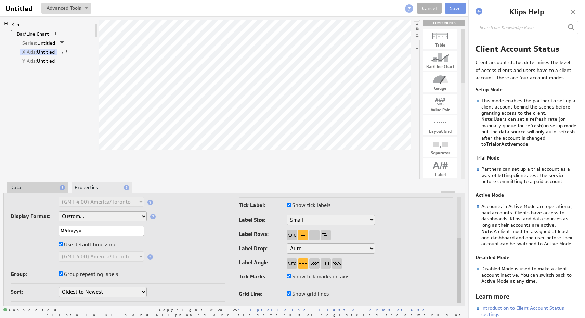
checkbox input "false"
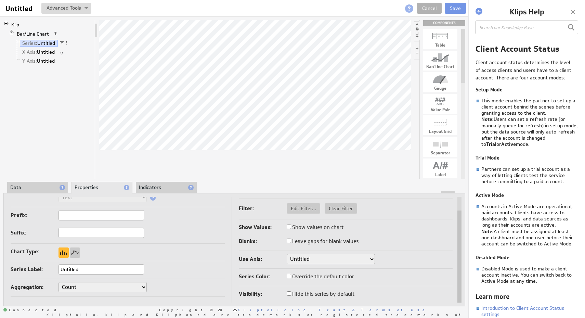
click at [122, 267] on input "Untitled" at bounding box center [102, 269] width 86 height 10
click at [40, 190] on li "Data" at bounding box center [37, 188] width 61 height 12
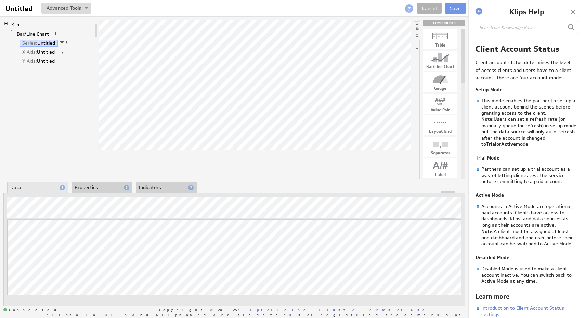
click at [102, 189] on li "Properties" at bounding box center [102, 188] width 61 height 12
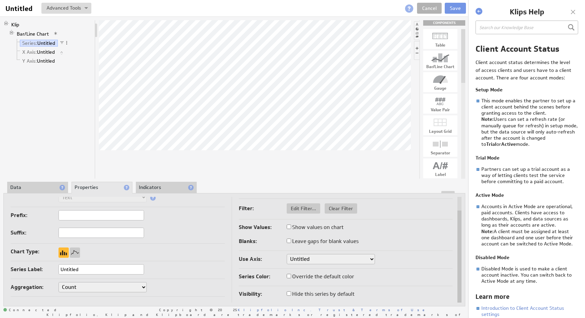
click at [106, 269] on input "Untitled" at bounding box center [102, 269] width 86 height 10
type input "Rate the display compliance"
click at [179, 269] on div "Series Label: Rate the display compliance" at bounding box center [118, 269] width 214 height 11
click at [135, 287] on select "Count Count Distinct" at bounding box center [103, 287] width 88 height 10
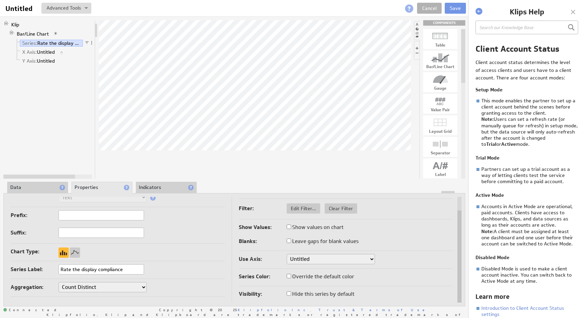
click at [59, 282] on select "Count Count Distinct" at bounding box center [103, 287] width 88 height 10
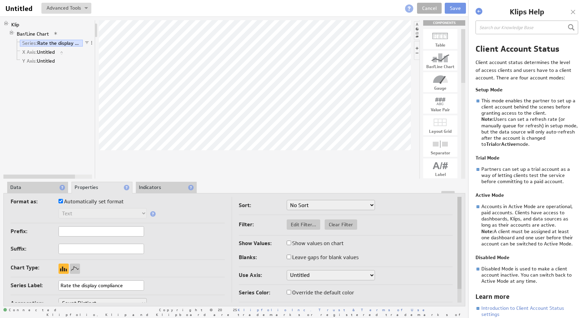
click at [128, 232] on input "text" at bounding box center [102, 231] width 86 height 10
click at [258, 248] on div "Show Values: Show values on chart" at bounding box center [346, 244] width 214 height 11
click at [101, 230] on input "TT=" at bounding box center [102, 231] width 86 height 10
type input "T"
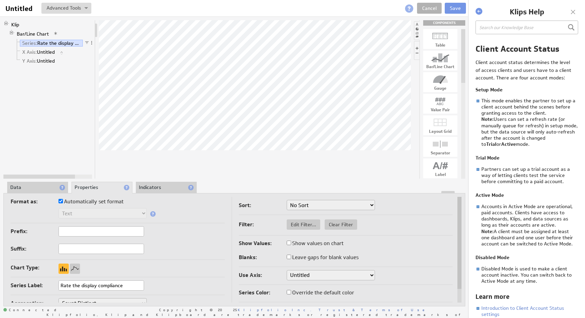
click at [158, 265] on div "Chart Type:" at bounding box center [118, 268] width 214 height 11
click at [92, 199] on label "Automatically set format" at bounding box center [91, 202] width 65 height 10
click at [63, 199] on input "Automatically set format" at bounding box center [61, 201] width 4 height 4
checkbox input "false"
click at [94, 215] on select "Text Number Currency Percentage Date / Time Duration" at bounding box center [103, 213] width 88 height 10
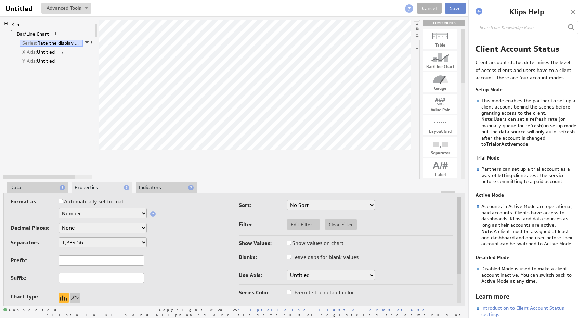
click at [456, 11] on button "Save" at bounding box center [455, 8] width 21 height 11
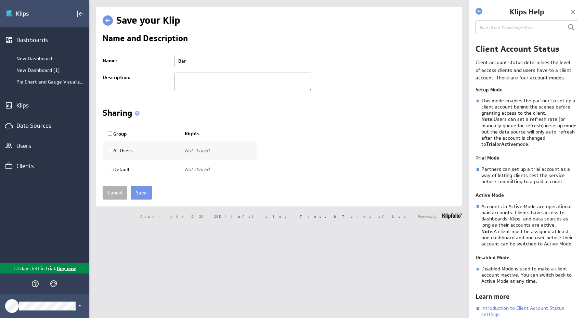
click at [229, 62] on input "Bar" at bounding box center [243, 61] width 137 height 12
type input "Rate the display compliance Bar"
click at [123, 130] on th "Group" at bounding box center [141, 134] width 77 height 14
click at [123, 133] on label "Group" at bounding box center [117, 134] width 19 height 6
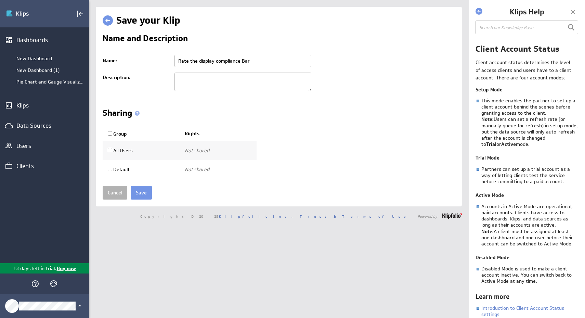
click at [112, 133] on input "Group" at bounding box center [110, 133] width 4 height 4
checkbox input "true"
select select"] "0181e525d0dfbe5dccaffbf467486c73:use"
checkbox input "true"
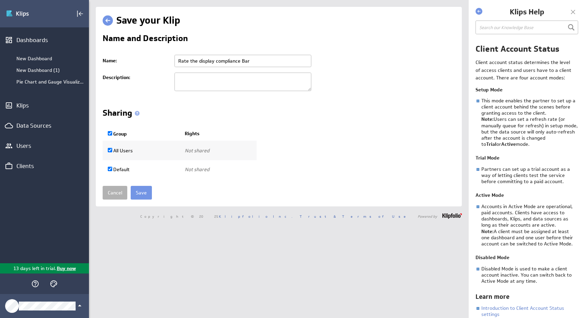
select select"] "9d466459543bc2dd35de661381ed4f9d:use"
click at [142, 207] on div "Copyright © 2025 Klipfolio Inc. Trust & Terms of Use Powered by" at bounding box center [279, 215] width 380 height 19
click at [142, 194] on input "Save" at bounding box center [141, 193] width 21 height 14
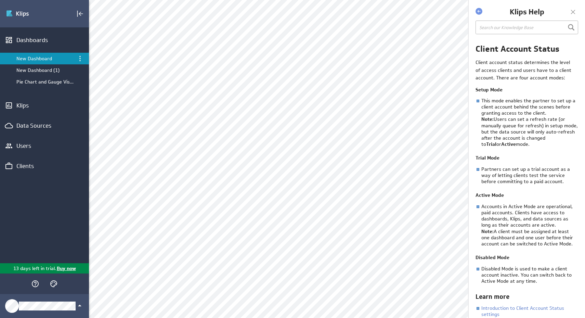
click at [574, 11] on div at bounding box center [573, 12] width 10 height 10
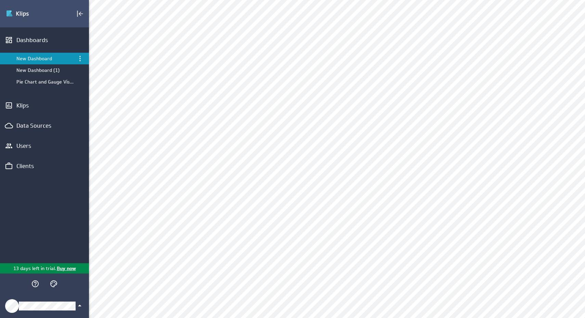
click at [83, 307] on icon "Klipfolio Account" at bounding box center [80, 306] width 8 height 8
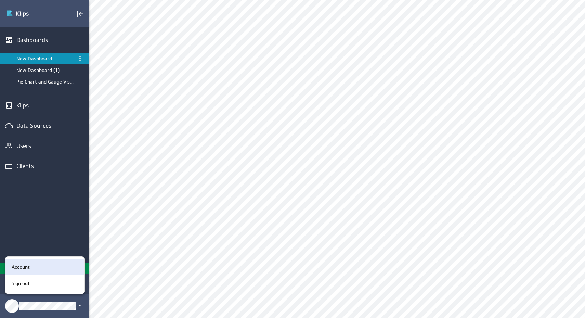
click at [52, 261] on div "Account" at bounding box center [44, 267] width 79 height 16
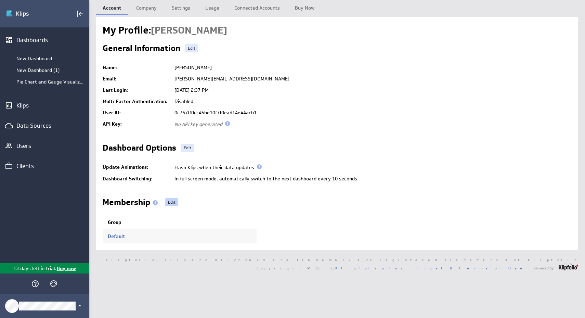
click at [175, 200] on link "Edit" at bounding box center [171, 202] width 13 height 8
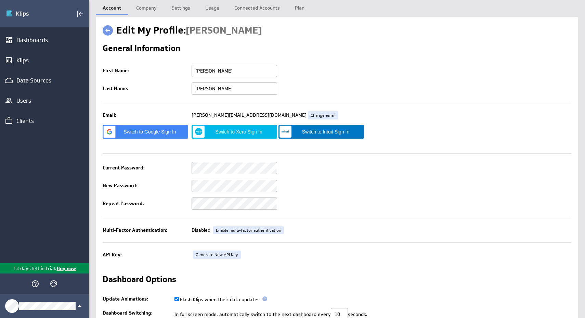
checkbox input "true"
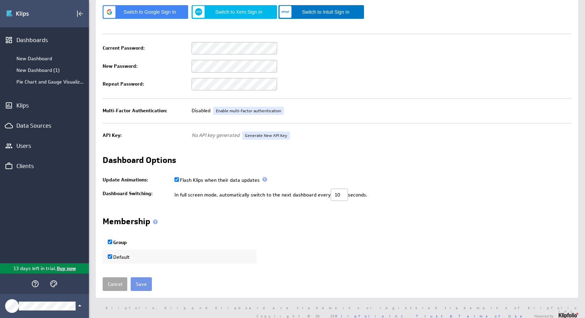
click at [117, 288] on link "Cancel" at bounding box center [115, 284] width 25 height 14
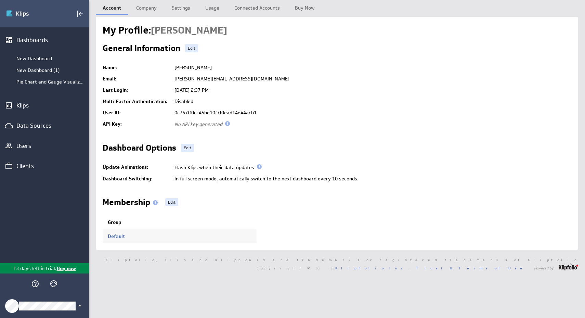
click at [80, 306] on icon "Klipfolio Account" at bounding box center [79, 306] width 3 height 2
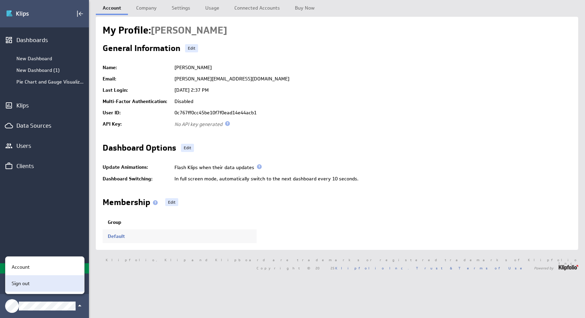
click at [50, 285] on div "Sign out" at bounding box center [44, 283] width 70 height 7
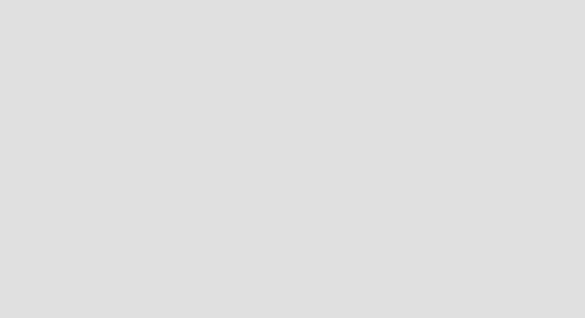
scroll to position [318, 586]
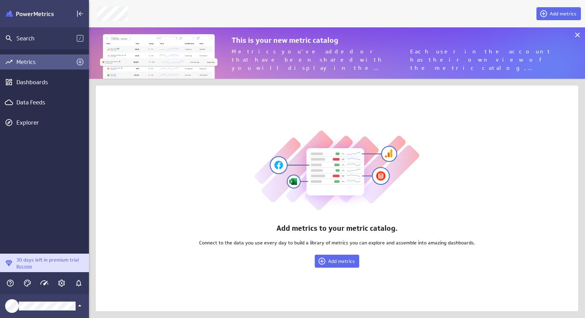
scroll to position [318, 497]
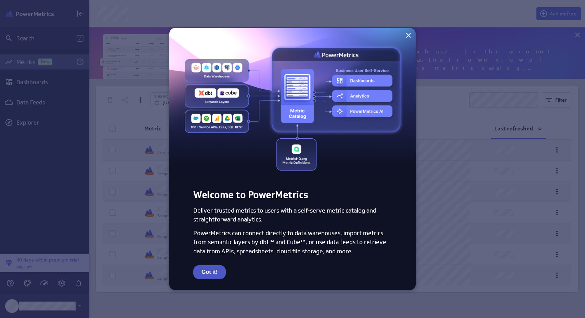
click at [216, 276] on button "Got it!" at bounding box center [209, 272] width 33 height 14
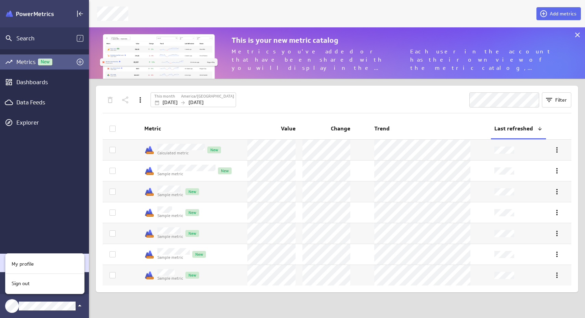
click at [47, 213] on div at bounding box center [292, 159] width 585 height 318
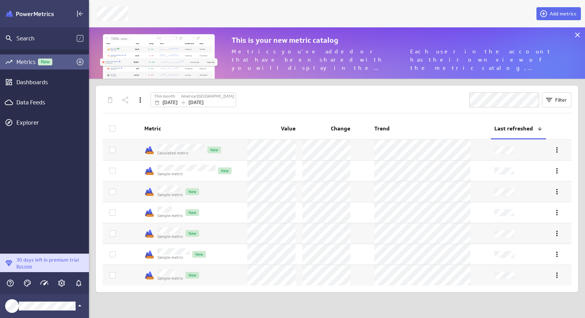
click at [49, 14] on img "Klipfolio PowerMetrics Banner" at bounding box center [30, 14] width 48 height 7
click at [43, 39] on div "Search" at bounding box center [46, 39] width 60 height 8
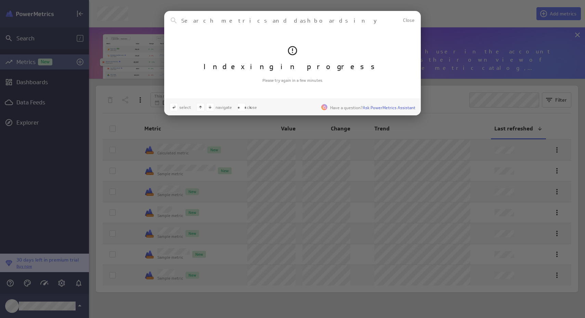
click at [237, 145] on div "Clear Close Indexing in progress Please try again in a few minutes. select navi…" at bounding box center [292, 159] width 585 height 318
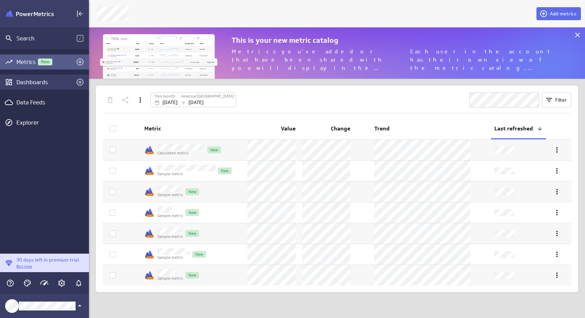
click at [47, 80] on div "Dashboards" at bounding box center [44, 82] width 56 height 8
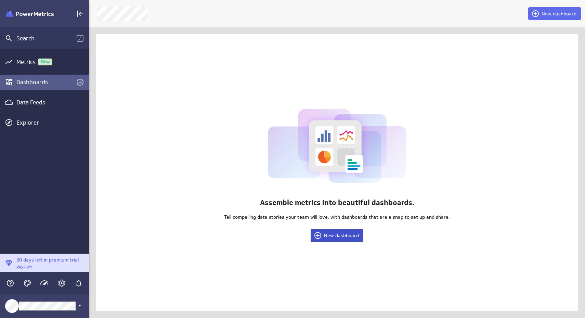
click at [331, 234] on span "New dashboard" at bounding box center [341, 235] width 35 height 6
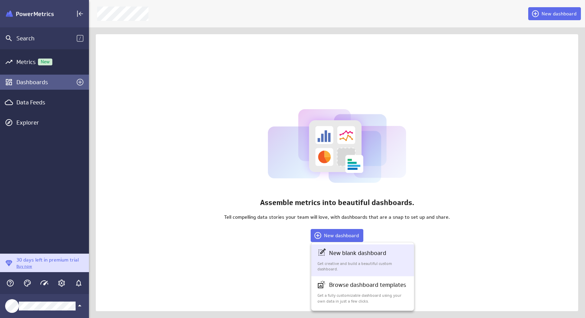
click at [348, 252] on p "New blank dashboard" at bounding box center [357, 253] width 57 height 9
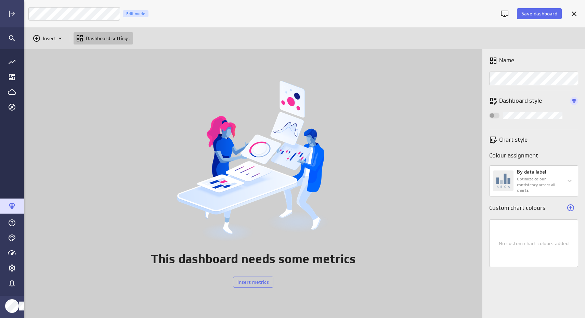
scroll to position [269, 562]
click at [13, 94] on icon "Go to Data Feed library" at bounding box center [12, 91] width 8 height 5
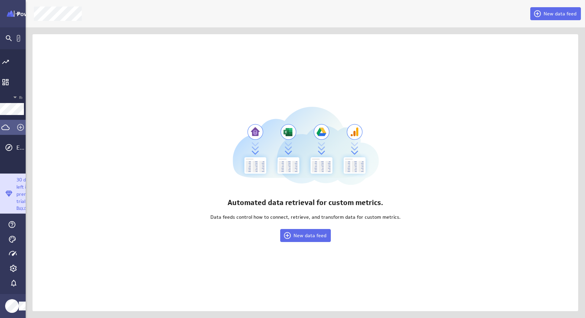
scroll to position [3, 3]
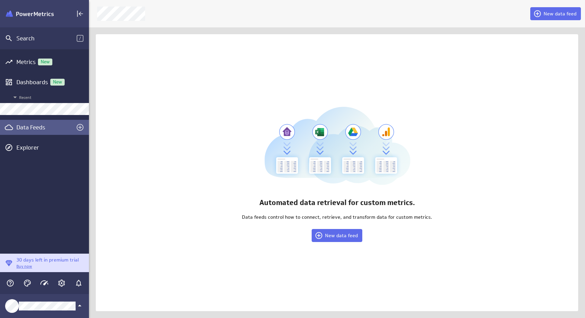
click at [36, 125] on div "Data Feeds" at bounding box center [44, 128] width 56 height 8
click at [38, 144] on div "Explorer" at bounding box center [51, 148] width 71 height 8
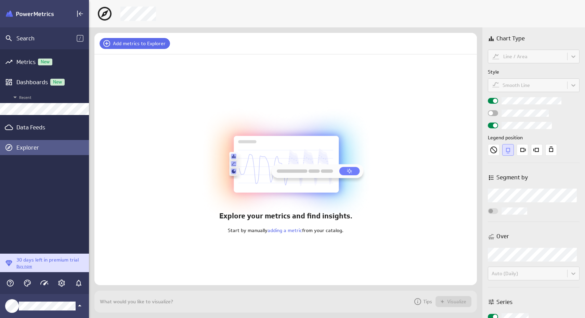
scroll to position [22, 383]
click at [39, 131] on div "Data Feeds" at bounding box center [44, 128] width 56 height 8
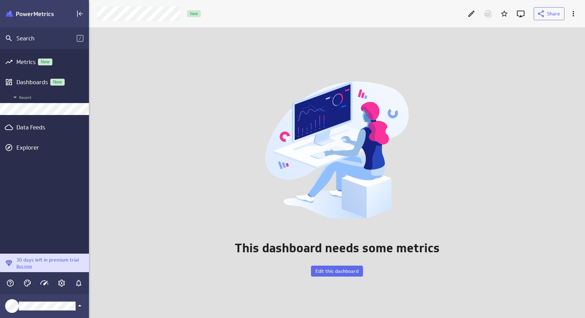
scroll to position [291, 497]
click at [34, 81] on div "Dashboards New" at bounding box center [44, 82] width 56 height 8
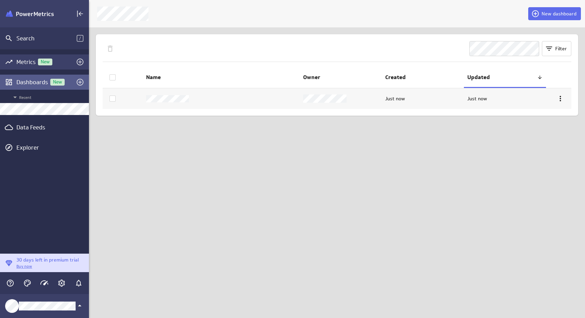
click at [30, 62] on div "Metrics New" at bounding box center [44, 62] width 56 height 8
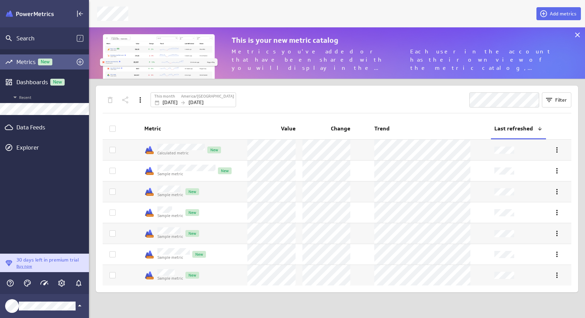
scroll to position [52, 497]
click at [27, 37] on div "Search" at bounding box center [46, 39] width 60 height 8
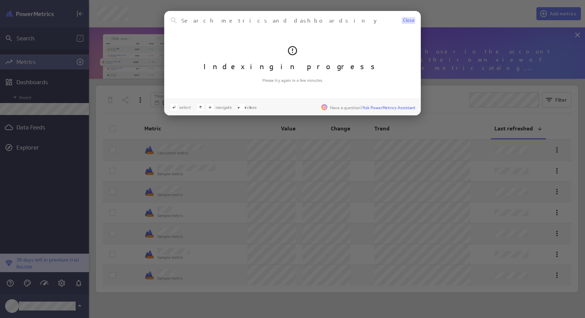
click at [410, 18] on span "Close" at bounding box center [408, 20] width 11 height 5
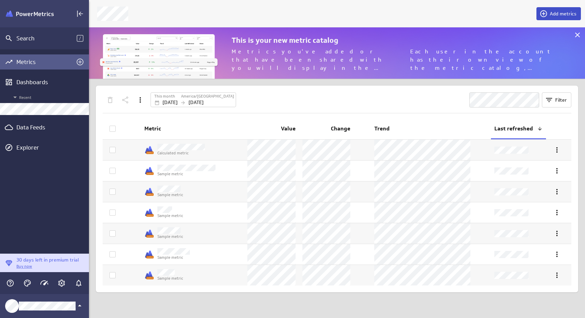
click at [551, 18] on button "Add metrics" at bounding box center [559, 13] width 45 height 13
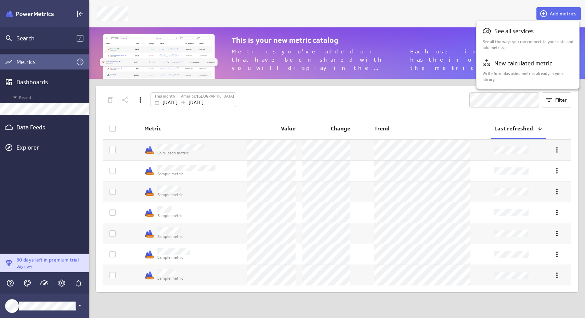
click at [459, 18] on div at bounding box center [292, 159] width 585 height 318
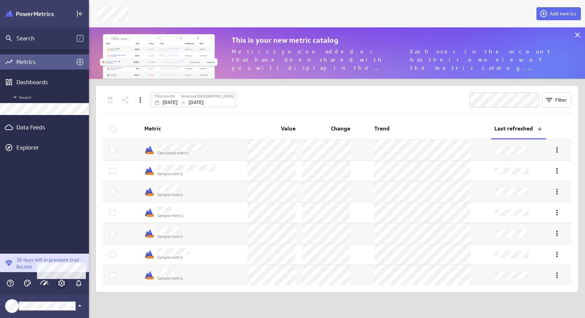
click at [61, 284] on icon "Account and settings" at bounding box center [62, 283] width 8 height 8
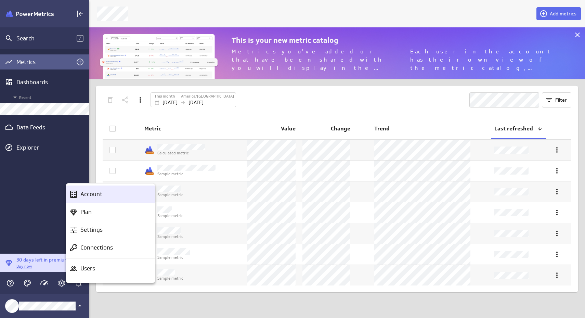
click at [99, 191] on p "Account" at bounding box center [91, 194] width 22 height 9
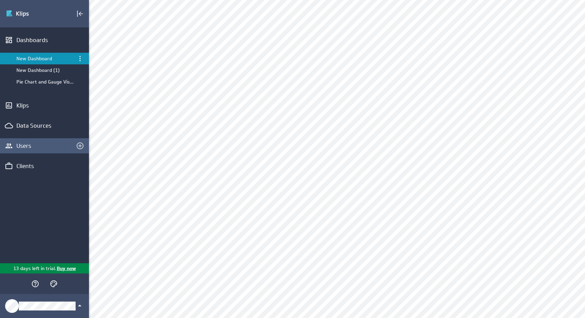
click at [36, 150] on div "Users" at bounding box center [44, 145] width 89 height 15
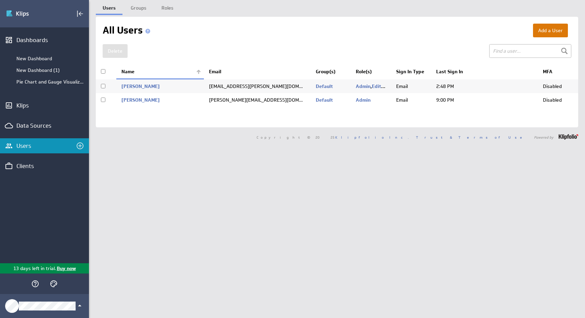
click at [543, 28] on button "Add a User" at bounding box center [550, 31] width 35 height 14
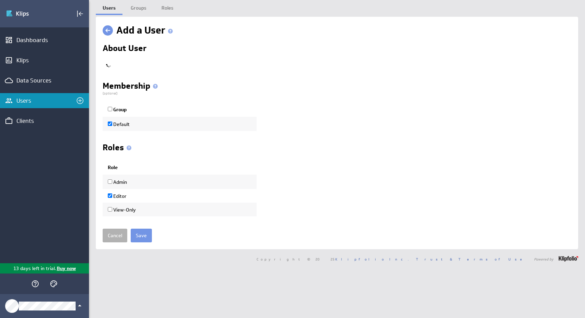
checkbox input "true"
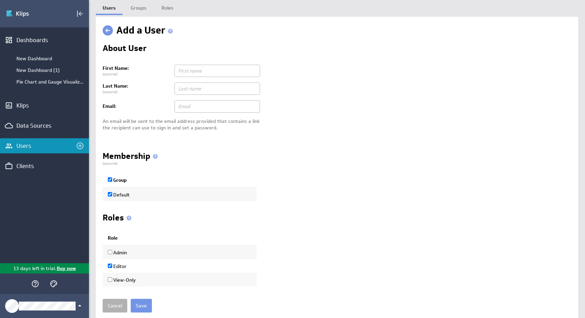
click at [236, 73] on input "text" at bounding box center [218, 71] width 86 height 12
type input "Test"
type input "[PERSON_NAME]"
click at [229, 108] on input "text" at bounding box center [218, 106] width 86 height 12
type input "[PERSON_NAME][EMAIL_ADDRESS][PERSON_NAME][DOMAIN_NAME]"
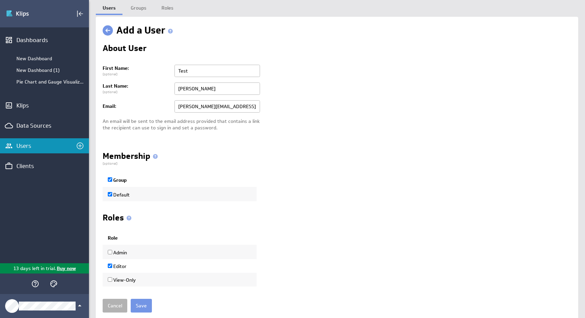
click at [260, 151] on div "About User First Name: (optional) Test Last Name: (optional) Sam Email: Change …" at bounding box center [337, 165] width 469 height 242
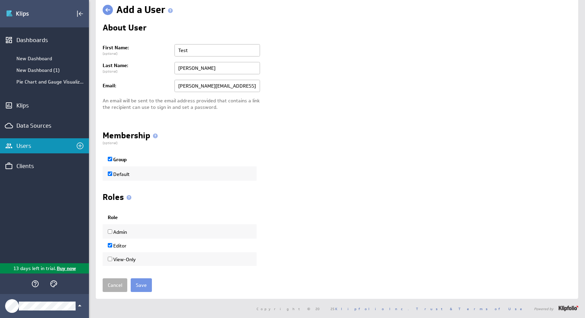
click at [128, 264] on td "View-Only" at bounding box center [180, 259] width 154 height 14
click at [128, 261] on label "View-Only" at bounding box center [122, 259] width 28 height 6
click at [112, 261] on input "View-Only" at bounding box center [110, 259] width 4 height 4
checkbox input "true"
click at [117, 244] on label "Editor" at bounding box center [117, 246] width 19 height 6
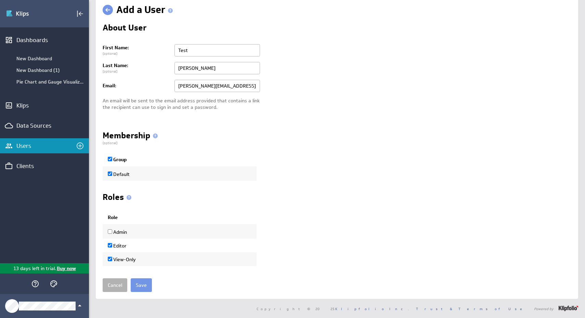
click at [112, 244] on input "Editor" at bounding box center [110, 245] width 4 height 4
checkbox input "false"
click at [141, 286] on input "Save" at bounding box center [141, 285] width 21 height 14
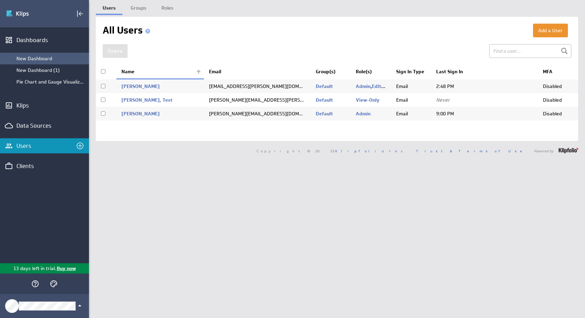
click at [53, 62] on div "New Dashboard" at bounding box center [44, 59] width 89 height 12
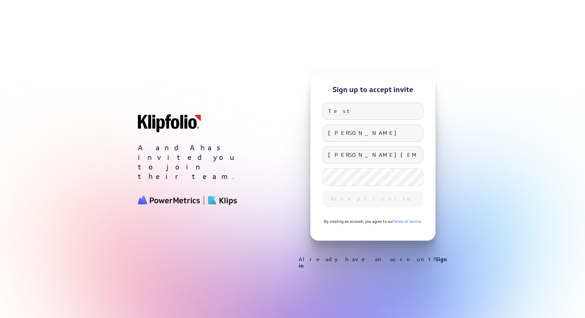
click at [330, 218] on div "By creating an account, you agree to our Terms of Service." at bounding box center [373, 222] width 98 height 14
click at [321, 201] on div "Sign up to accept invite Test Sam [EMAIL_ADDRESS][PERSON_NAME][DOMAIN_NAME] Acc…" at bounding box center [372, 157] width 125 height 168
click at [320, 180] on div "Sign up to accept invite Test Sam [EMAIL_ADDRESS][PERSON_NAME][DOMAIN_NAME] Pas…" at bounding box center [372, 157] width 125 height 168
click at [467, 200] on div at bounding box center [292, 159] width 585 height 318
click at [366, 161] on div "[PERSON_NAME][EMAIL_ADDRESS][PERSON_NAME][DOMAIN_NAME]" at bounding box center [373, 155] width 101 height 17
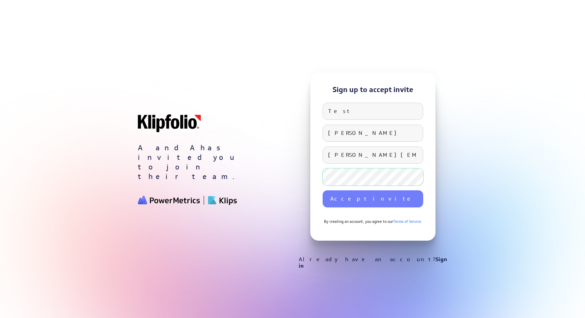
click at [396, 200] on button "Accept invite" at bounding box center [373, 198] width 101 height 17
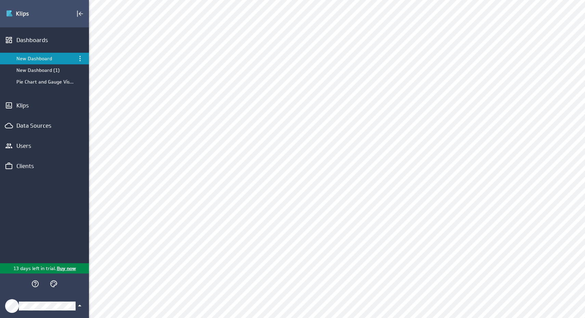
click at [82, 305] on icon "Klipfolio Account" at bounding box center [80, 306] width 8 height 8
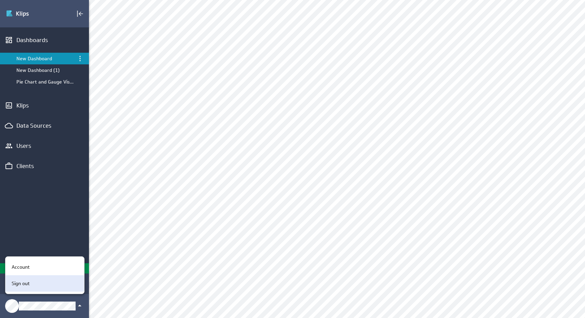
click at [63, 284] on div "Sign out" at bounding box center [44, 283] width 70 height 7
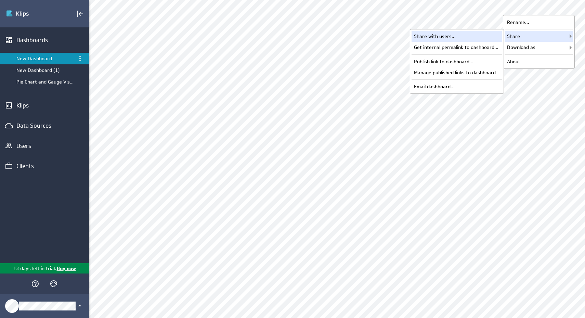
click at [484, 39] on div "Share with users..." at bounding box center [457, 36] width 91 height 11
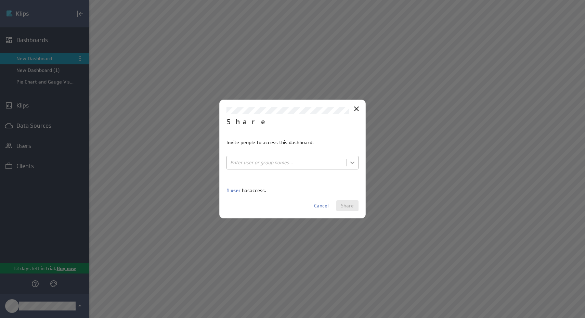
click at [352, 161] on body "(no message) Edit Dashboards New Dashboard New Dashboard (1) Pie Chart and Gaug…" at bounding box center [292, 159] width 585 height 318
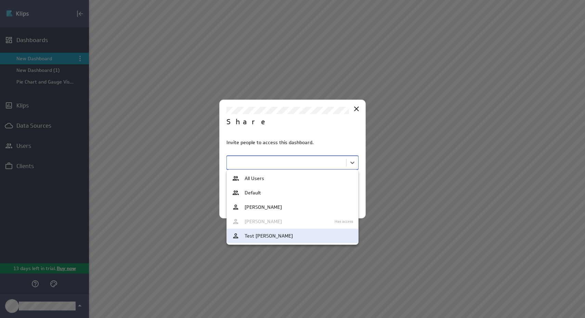
click at [284, 234] on div "Test Sam" at bounding box center [292, 236] width 121 height 8
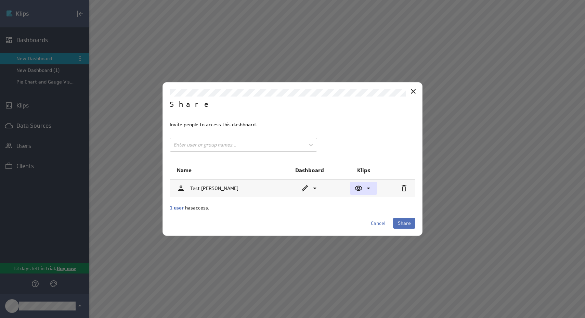
click at [368, 190] on icon at bounding box center [369, 188] width 8 height 8
click at [370, 205] on div "View" at bounding box center [384, 202] width 68 height 15
click at [317, 191] on icon at bounding box center [315, 188] width 8 height 8
click at [317, 202] on div "View" at bounding box center [336, 202] width 47 height 5
click at [409, 222] on span "Share" at bounding box center [404, 223] width 13 height 6
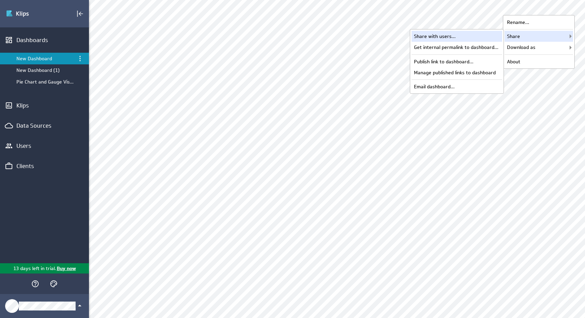
click at [485, 35] on div "Share with users..." at bounding box center [457, 36] width 91 height 11
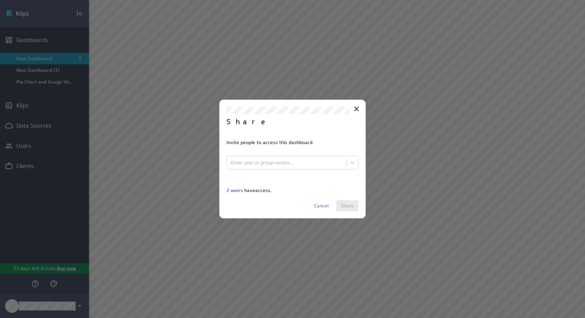
click at [240, 189] on span "2 users" at bounding box center [235, 190] width 16 height 6
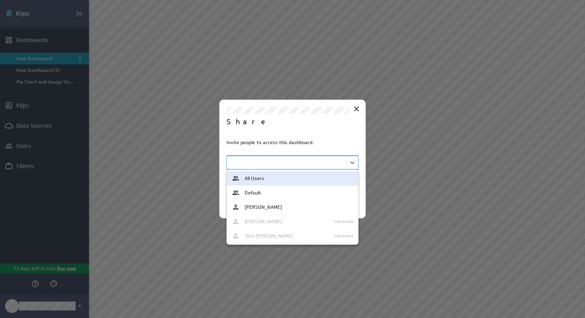
click at [294, 163] on body "(no message) Edit Dashboards New Dashboard New Dashboard (1) Pie Chart and Gaug…" at bounding box center [292, 159] width 585 height 318
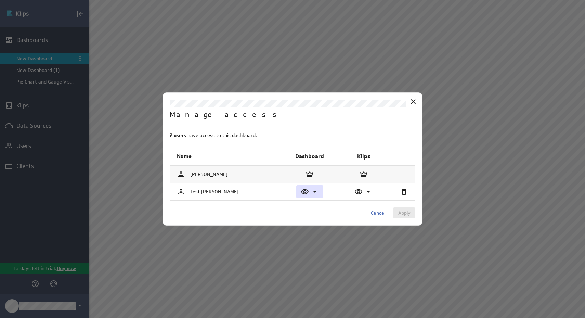
click at [312, 192] on icon at bounding box center [315, 192] width 8 height 8
click at [316, 225] on div "Edit" at bounding box center [330, 220] width 68 height 15
click at [408, 215] on span "Apply" at bounding box center [404, 213] width 12 height 6
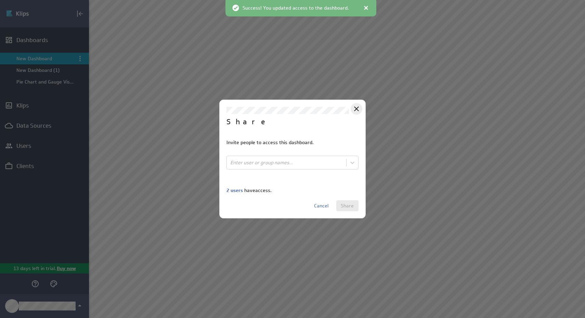
click at [359, 106] on icon "Close" at bounding box center [357, 109] width 8 height 8
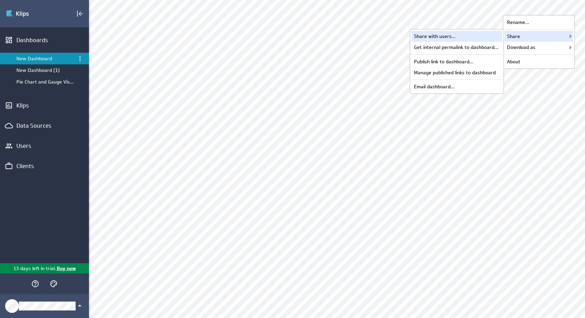
click at [469, 39] on div "Share with users..." at bounding box center [457, 36] width 91 height 11
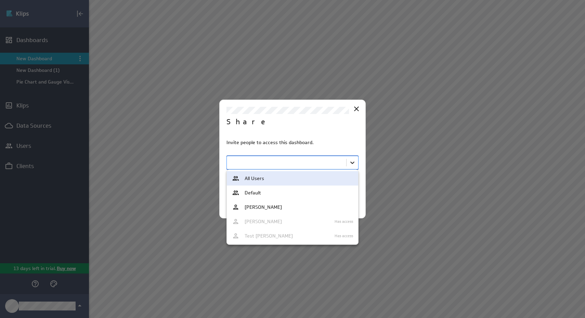
click at [351, 161] on body "(no message) Edit Dashboards New Dashboard New Dashboard (1) Pie Chart and Gaug…" at bounding box center [292, 159] width 585 height 318
click at [313, 126] on div at bounding box center [292, 159] width 585 height 318
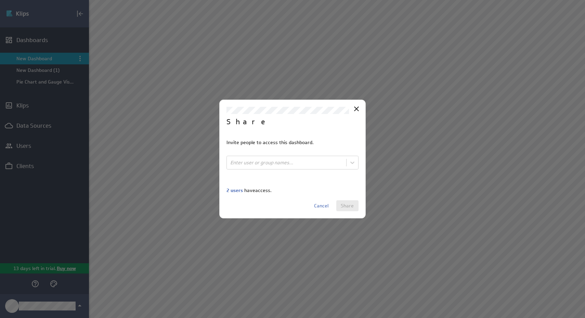
click at [238, 190] on span "2 users" at bounding box center [235, 190] width 16 height 6
click at [235, 193] on span "2 users" at bounding box center [235, 190] width 16 height 6
click at [255, 192] on div "2 users have access." at bounding box center [293, 190] width 132 height 6
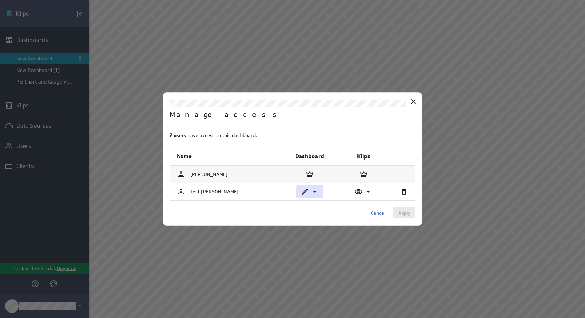
click at [314, 193] on icon at bounding box center [315, 192] width 8 height 8
click at [385, 186] on div at bounding box center [292, 159] width 585 height 318
click at [366, 194] on icon at bounding box center [369, 192] width 8 height 8
click at [365, 219] on div "Edit" at bounding box center [384, 220] width 68 height 15
click at [404, 212] on span "Apply" at bounding box center [404, 213] width 12 height 6
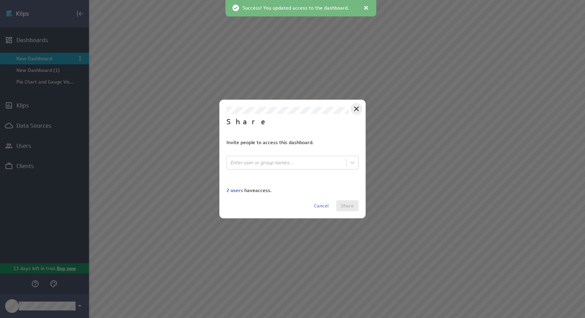
click at [355, 109] on icon "Close" at bounding box center [357, 109] width 8 height 8
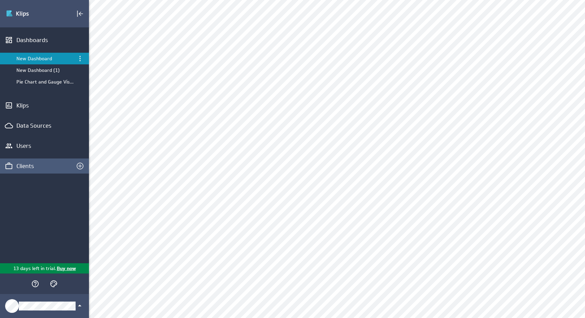
click at [38, 167] on div "Clients" at bounding box center [44, 166] width 56 height 8
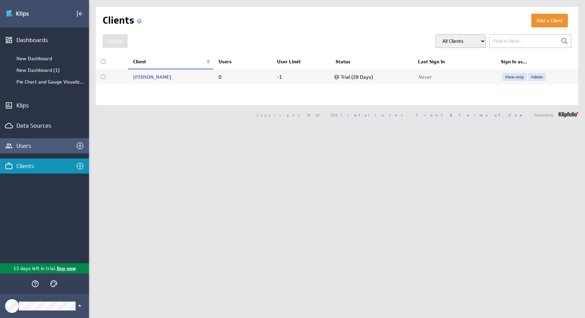
click at [31, 147] on div "Users" at bounding box center [44, 146] width 56 height 8
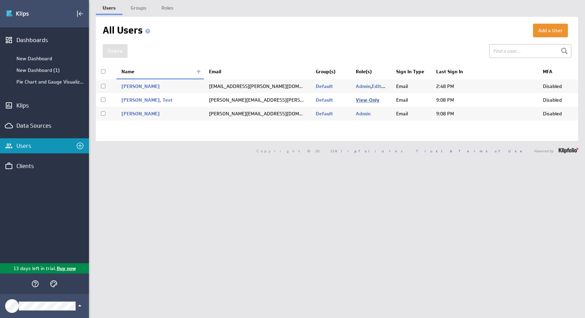
click at [366, 97] on link "View-Only" at bounding box center [368, 100] width 24 height 6
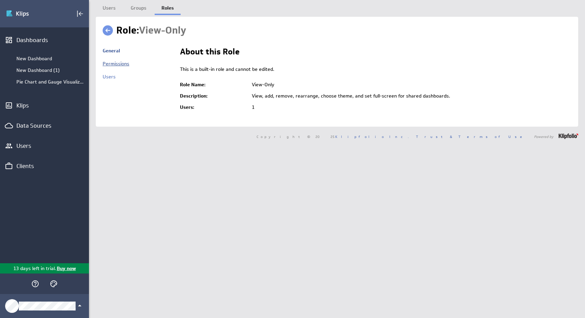
click at [114, 64] on link "Permissions" at bounding box center [116, 64] width 27 height 6
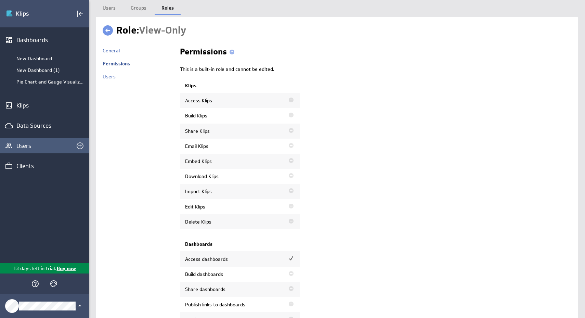
click at [24, 150] on div "Users" at bounding box center [44, 146] width 56 height 8
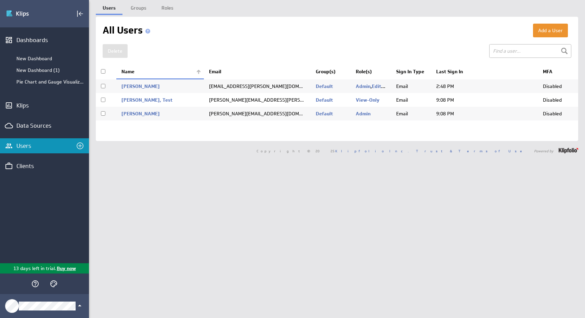
click at [103, 101] on input "checkbox" at bounding box center [103, 100] width 4 height 4
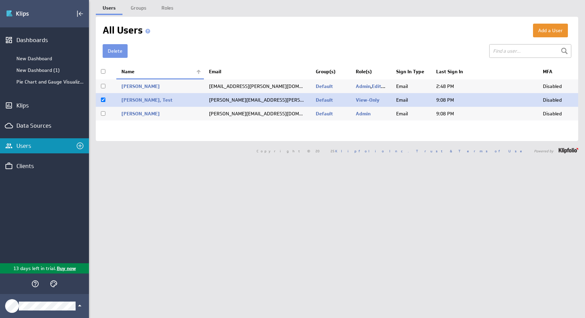
click at [102, 100] on input "checkbox" at bounding box center [103, 100] width 4 height 4
checkbox input "false"
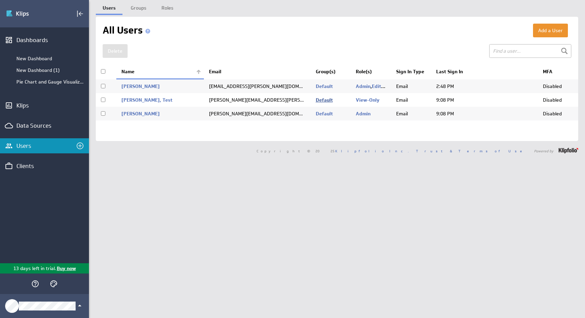
click at [323, 102] on link "Default" at bounding box center [324, 100] width 17 height 6
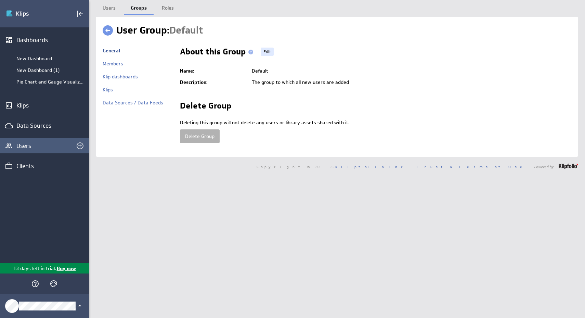
click at [30, 144] on div "Users" at bounding box center [44, 146] width 56 height 8
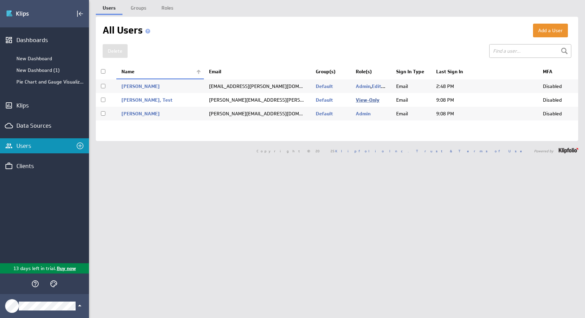
click at [372, 101] on link "View-Only" at bounding box center [368, 100] width 24 height 6
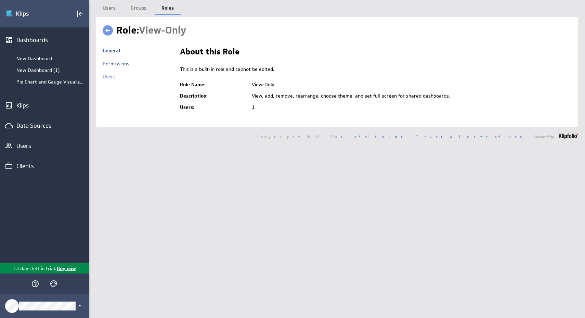
click at [116, 63] on link "Permissions" at bounding box center [116, 64] width 27 height 6
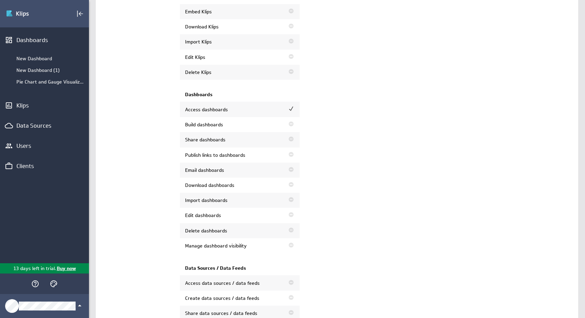
scroll to position [161, 0]
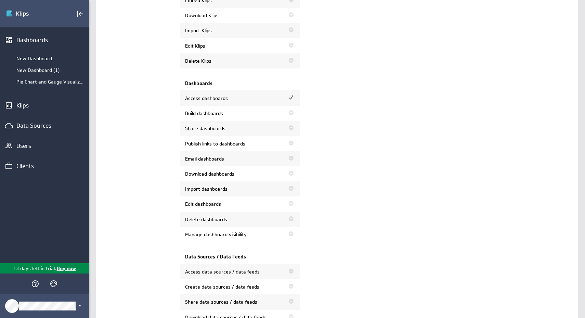
click at [217, 102] on td "Access dashboards" at bounding box center [231, 98] width 103 height 16
click at [228, 113] on td "Build dashboards" at bounding box center [231, 113] width 103 height 15
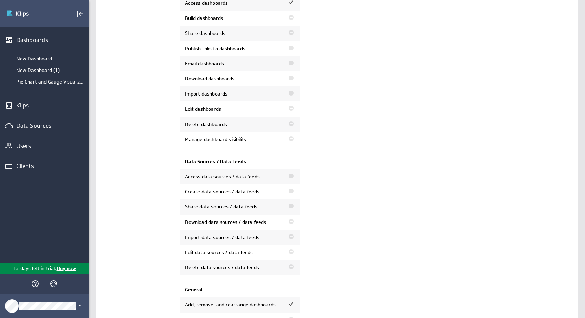
scroll to position [340, 0]
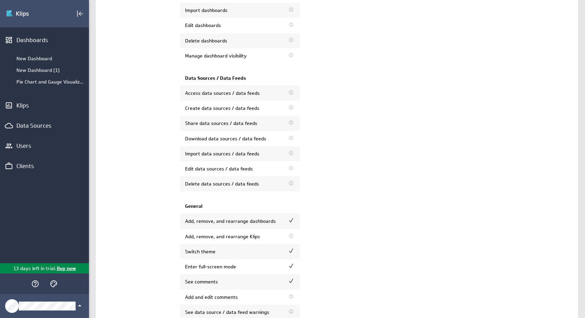
click at [292, 187] on img at bounding box center [291, 183] width 7 height 7
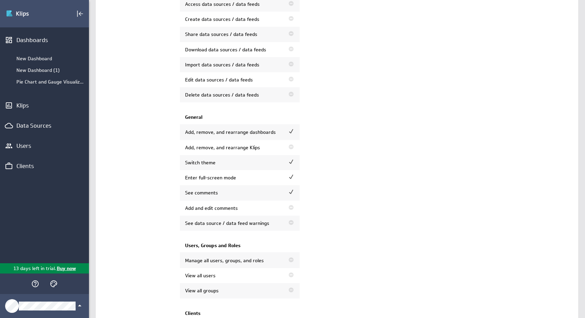
scroll to position [502, 0]
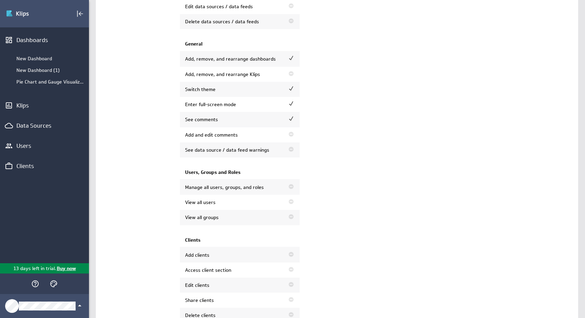
click at [292, 77] on img at bounding box center [291, 73] width 7 height 7
click at [291, 62] on img at bounding box center [291, 58] width 7 height 7
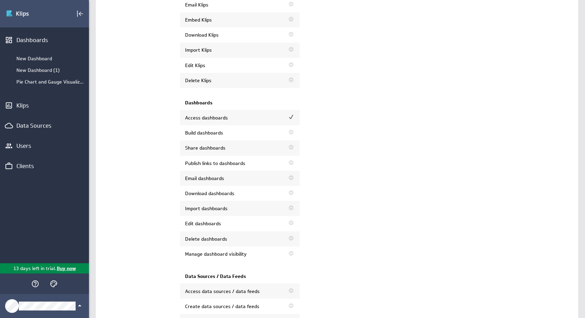
scroll to position [0, 0]
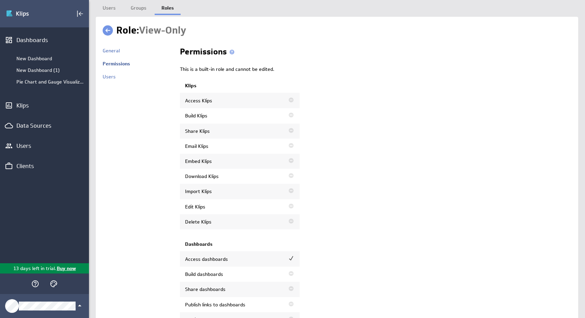
click at [231, 51] on span at bounding box center [232, 52] width 5 height 5
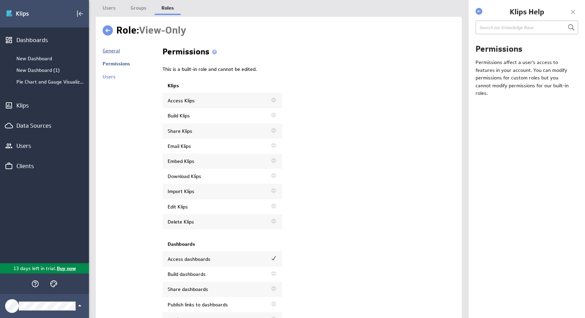
click at [110, 52] on link "General" at bounding box center [111, 51] width 17 height 6
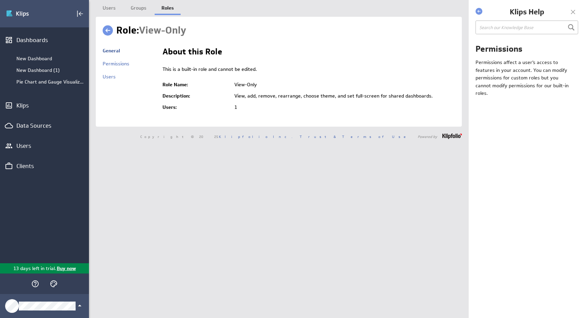
click at [236, 107] on td "1" at bounding box center [343, 107] width 225 height 11
click at [112, 77] on link "Users" at bounding box center [109, 77] width 13 height 6
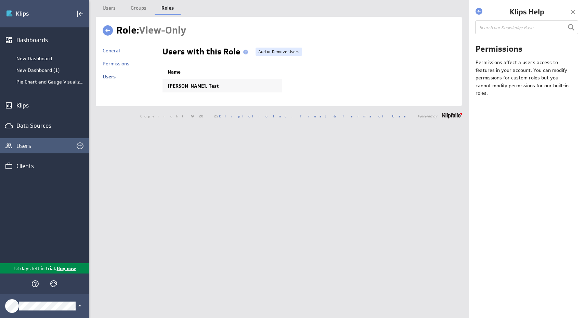
click at [28, 147] on div "Users" at bounding box center [44, 146] width 56 height 8
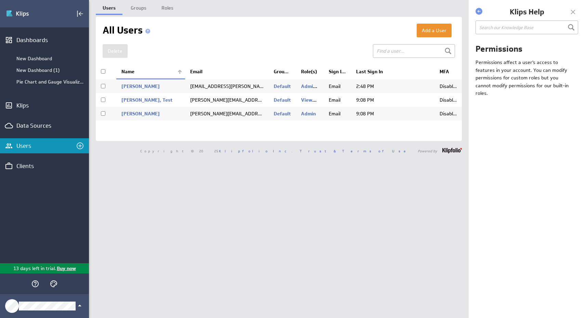
click at [448, 102] on td "Disabled" at bounding box center [448, 100] width 27 height 14
checkbox input "true"
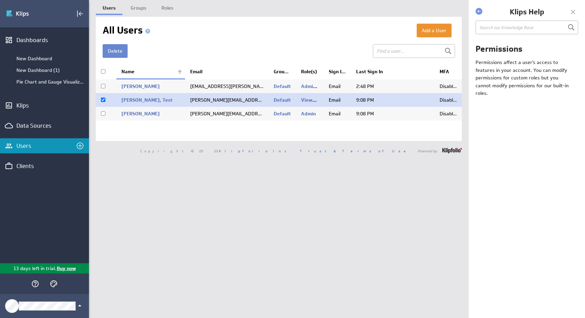
click at [120, 55] on button "Delete" at bounding box center [115, 51] width 25 height 14
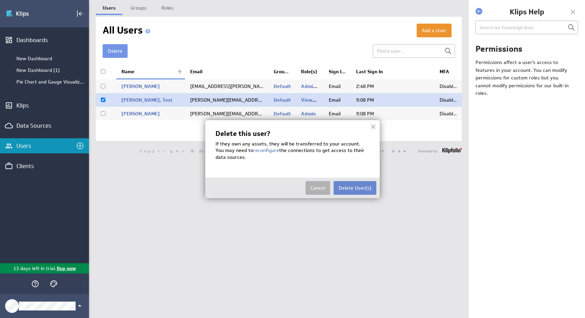
click at [357, 189] on button "Delete User(s)" at bounding box center [355, 188] width 43 height 14
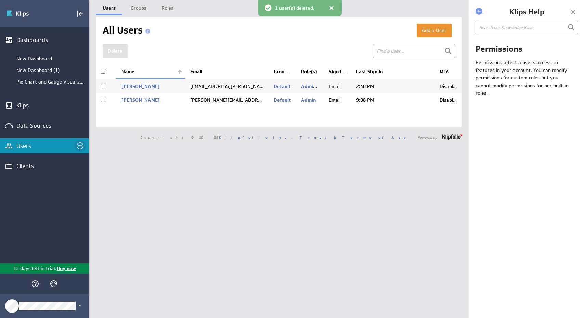
click at [80, 147] on icon "Invite users" at bounding box center [80, 146] width 8 height 8
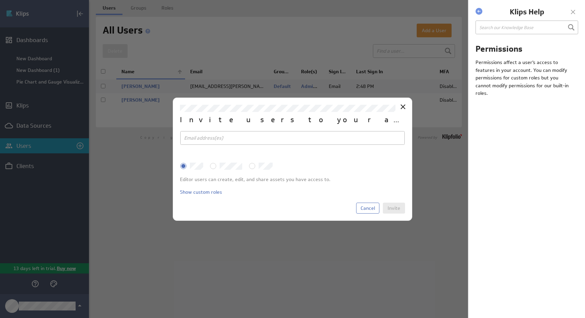
click at [235, 139] on div at bounding box center [293, 138] width 216 height 8
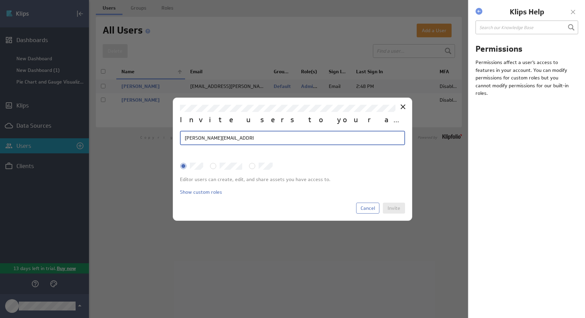
type input "s.arnold.schneider@gmail.com"
click at [219, 166] on label "View-Only" at bounding box center [226, 166] width 32 height 7
click at [0, 0] on input "View-Only" at bounding box center [0, 0] width 0 height 0
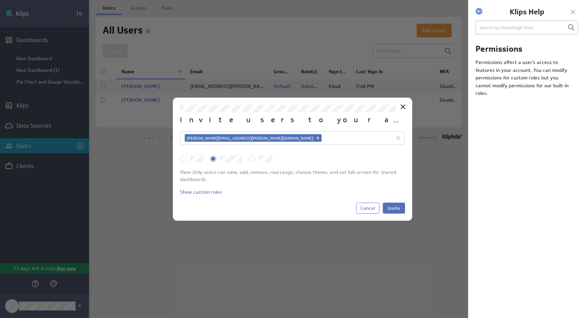
click at [0, 0] on input "Editor" at bounding box center [0, 0] width 0 height 0
click at [206, 193] on link "Show custom roles" at bounding box center [201, 192] width 42 height 6
click at [385, 164] on label "Role" at bounding box center [288, 162] width 208 height 6
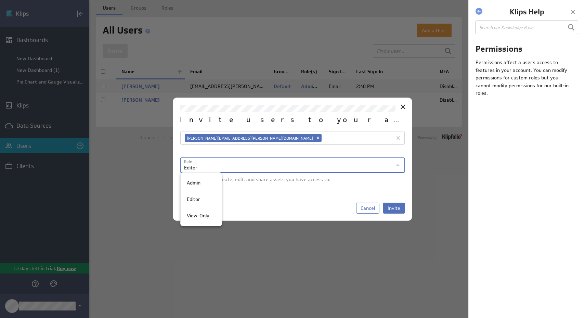
click at [334, 187] on div at bounding box center [292, 159] width 585 height 318
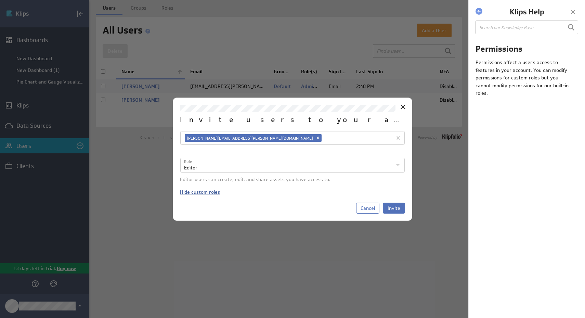
click at [201, 192] on link "Hide custom roles" at bounding box center [200, 192] width 40 height 6
click at [201, 192] on link "Show custom roles" at bounding box center [201, 192] width 42 height 6
click at [201, 192] on link "Hide custom roles" at bounding box center [200, 192] width 40 height 6
click at [371, 207] on span "Cancel" at bounding box center [368, 208] width 14 height 6
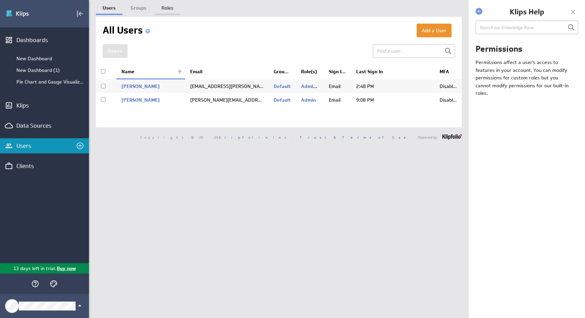
click at [162, 9] on link "Roles" at bounding box center [168, 7] width 26 height 14
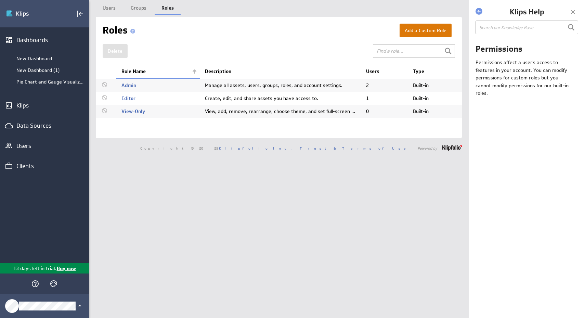
click at [422, 32] on button "Add a Custom Role" at bounding box center [426, 31] width 52 height 14
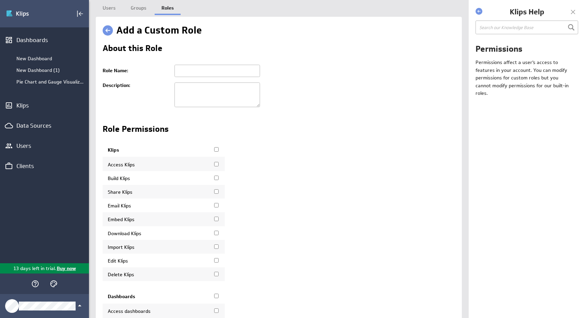
click at [234, 72] on input "text" at bounding box center [218, 71] width 86 height 12
type input "Exporter"
click at [336, 77] on td "Exporter" at bounding box center [313, 71] width 284 height 18
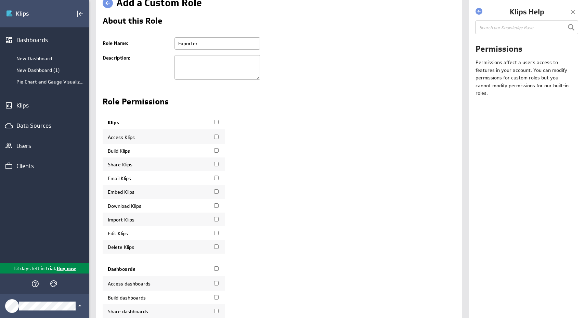
scroll to position [45, 0]
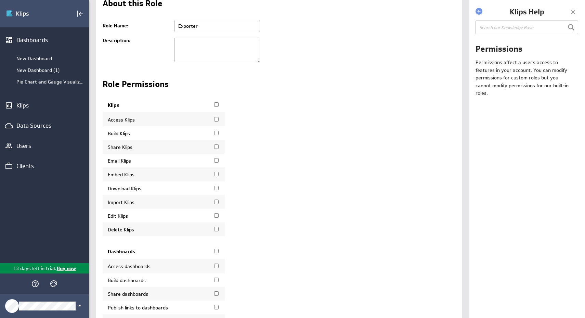
click at [217, 190] on input "Download Klips" at bounding box center [216, 188] width 4 height 4
checkbox input "true"
click at [218, 205] on label "Import Klips" at bounding box center [164, 202] width 112 height 6
click at [218, 204] on input "Import Klips" at bounding box center [216, 202] width 4 height 4
click at [218, 205] on label "Import Klips" at bounding box center [164, 202] width 112 height 6
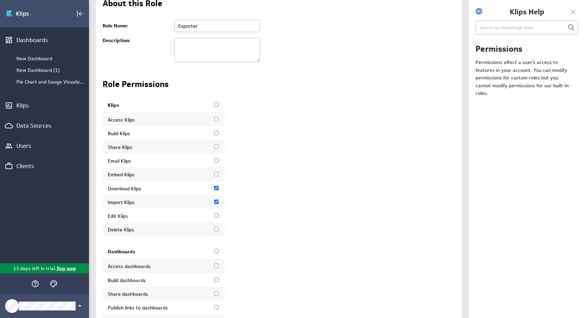
click at [218, 204] on input "Import Klips" at bounding box center [216, 202] width 4 height 4
checkbox input "false"
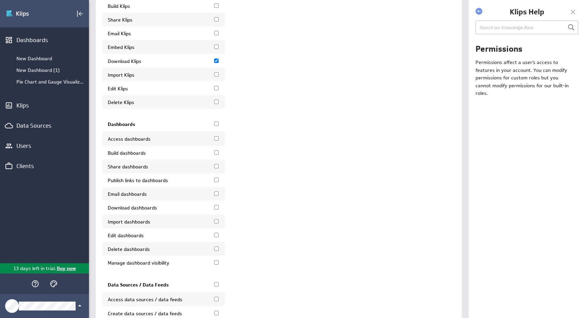
scroll to position [173, 0]
click at [216, 140] on input "Access dashboards" at bounding box center [216, 138] width 4 height 4
checkbox input "true"
click at [216, 168] on input "Share dashboards" at bounding box center [216, 165] width 4 height 4
checkbox input "true"
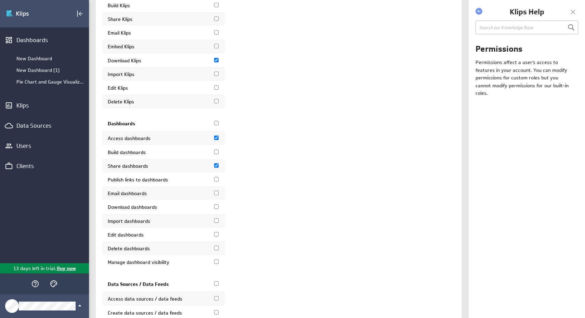
click at [217, 181] on input "Publish links to dashboards" at bounding box center [216, 179] width 4 height 4
checkbox input "true"
click at [216, 195] on input "Email dashboards" at bounding box center [216, 193] width 4 height 4
checkbox input "true"
click at [217, 209] on input "Download dashboards" at bounding box center [216, 206] width 4 height 4
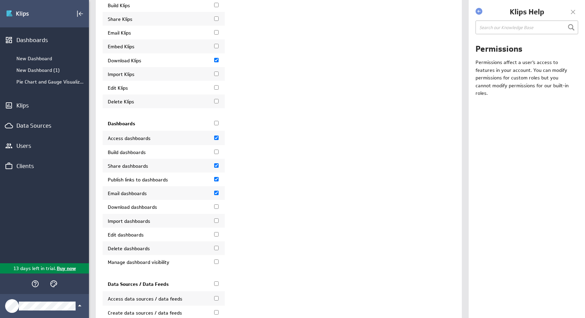
checkbox input "true"
click at [218, 223] on input "Import dashboards" at bounding box center [216, 220] width 4 height 4
checkbox input "true"
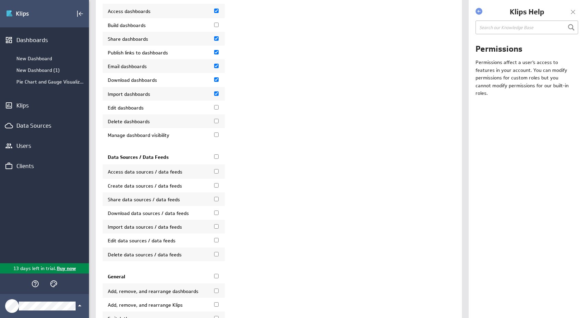
scroll to position [302, 0]
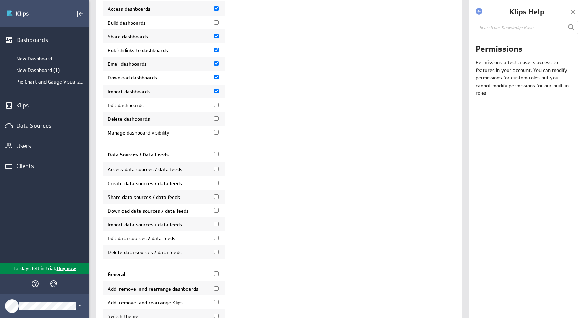
click at [217, 213] on input "Download data sources / data feeds" at bounding box center [216, 210] width 4 height 4
checkbox input "false"
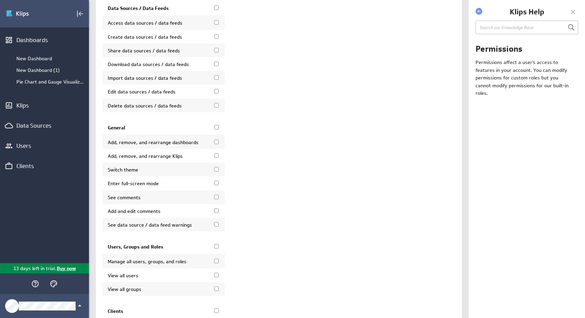
scroll to position [450, 0]
click at [218, 212] on input "Add and edit comments" at bounding box center [216, 209] width 4 height 4
checkbox input "true"
click at [216, 170] on input "Switch theme" at bounding box center [216, 168] width 4 height 4
checkbox input "true"
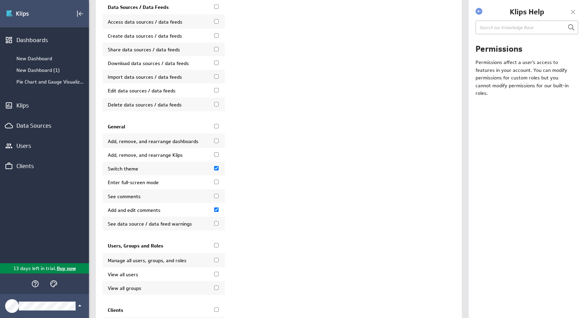
click at [218, 184] on input "Enter full-screen mode" at bounding box center [216, 182] width 4 height 4
checkbox input "true"
click at [217, 198] on input "See comments" at bounding box center [216, 196] width 4 height 4
checkbox input "true"
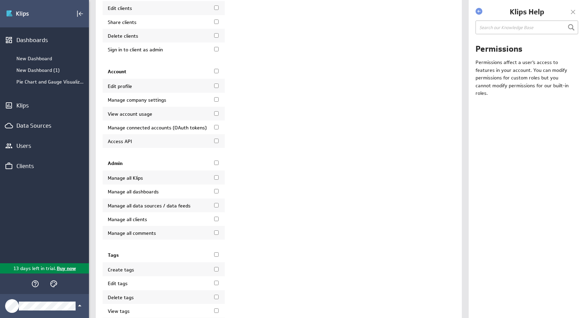
scroll to position [996, 0]
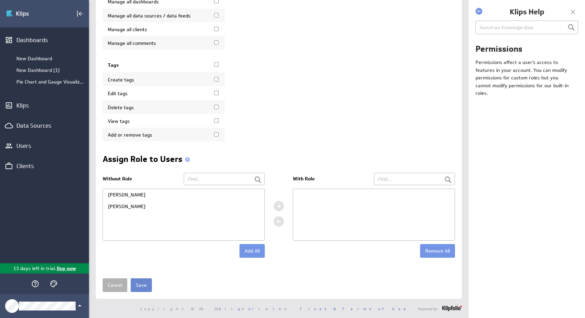
click at [134, 284] on input "Save" at bounding box center [141, 285] width 21 height 14
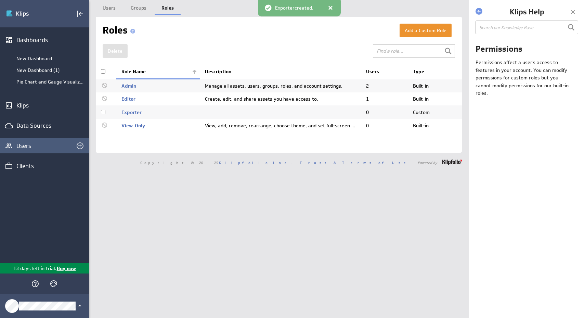
click at [30, 151] on div "Users" at bounding box center [44, 145] width 89 height 15
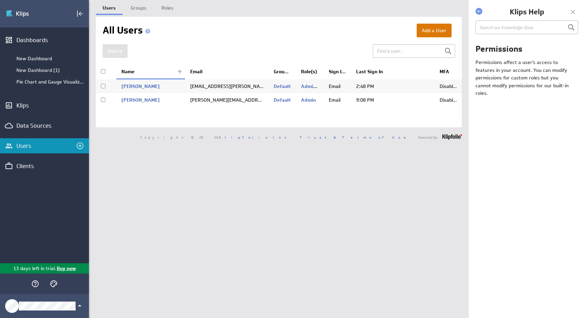
click at [437, 26] on button "Add a User" at bounding box center [434, 31] width 35 height 14
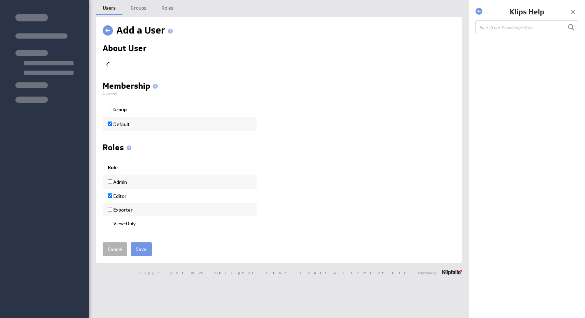
checkbox input "true"
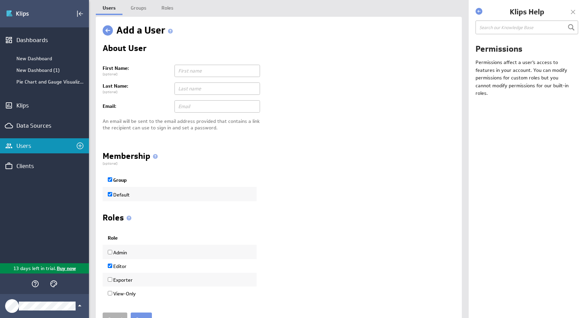
click at [209, 72] on input "text" at bounding box center [218, 71] width 86 height 12
click at [223, 68] on input "text" at bounding box center [218, 71] width 86 height 12
type input "Test"
type input "[PERSON_NAME]"
click at [328, 172] on div "Membership (optional) Group Default" at bounding box center [279, 176] width 353 height 49
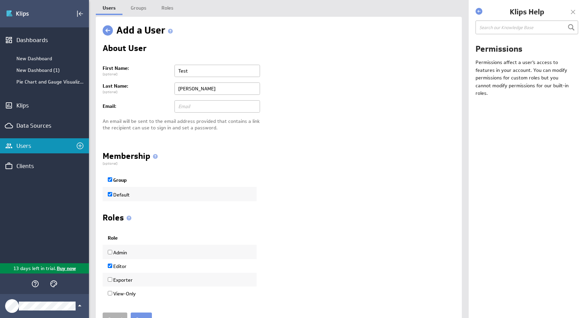
scroll to position [36, 0]
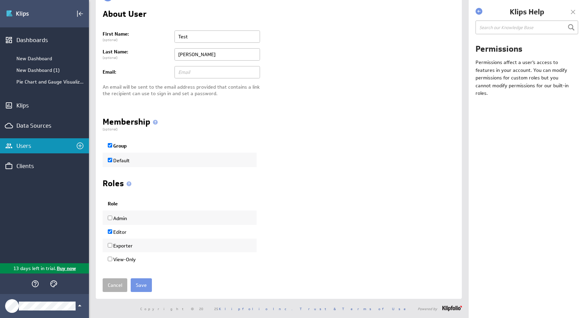
click at [110, 231] on input "Editor" at bounding box center [110, 231] width 4 height 4
checkbox input "false"
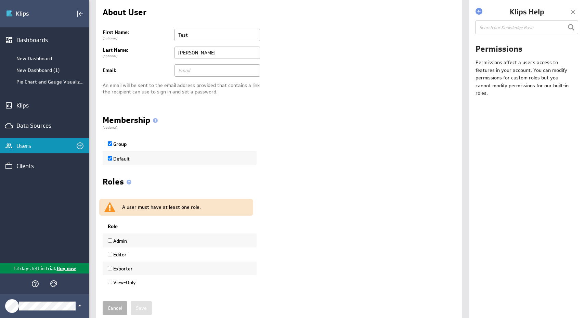
click at [110, 269] on input "Exporter" at bounding box center [110, 268] width 4 height 4
checkbox input "true"
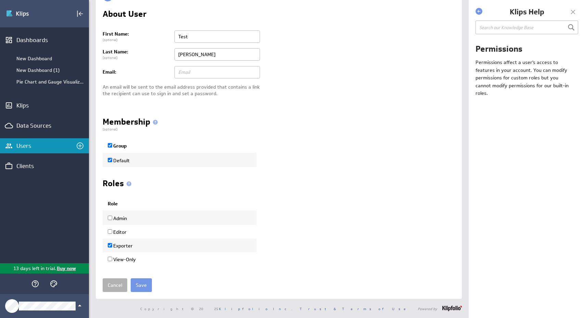
scroll to position [0, 0]
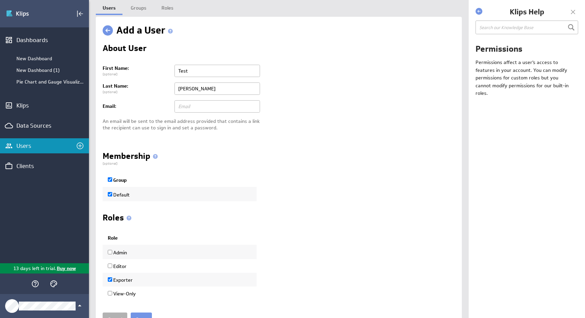
click at [226, 107] on input "text" at bounding box center [218, 106] width 86 height 12
type input "[PERSON_NAME][EMAIL_ADDRESS][PERSON_NAME][DOMAIN_NAME]"
click at [291, 178] on div "Membership (optional) Group Default" at bounding box center [279, 176] width 353 height 49
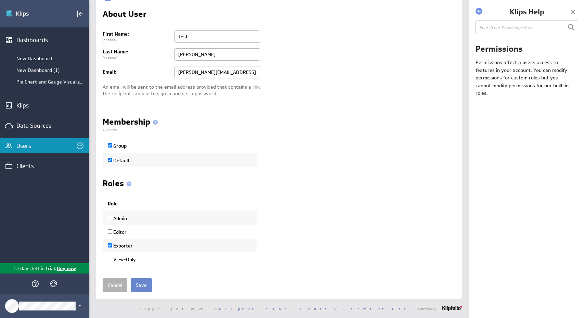
click at [139, 288] on input "Save" at bounding box center [141, 285] width 21 height 14
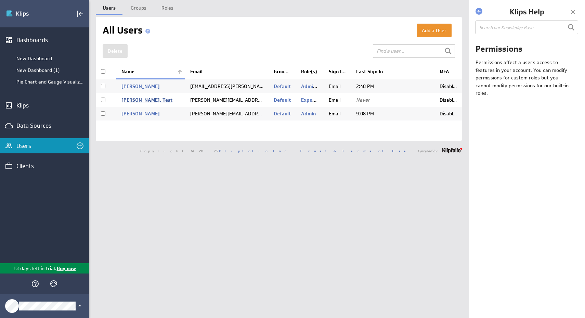
click at [142, 101] on link "[PERSON_NAME], Test" at bounding box center [147, 100] width 51 height 6
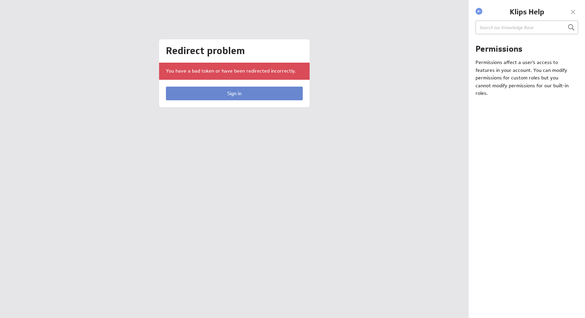
click at [183, 92] on link "Sign in" at bounding box center [234, 94] width 137 height 14
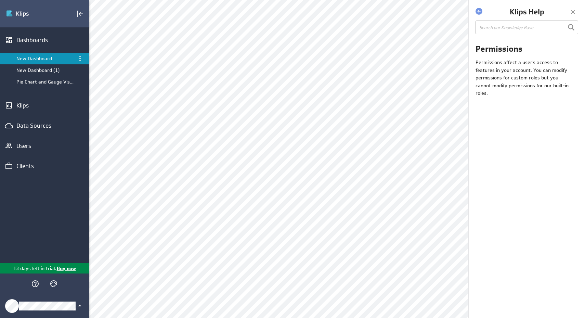
click at [75, 310] on div "Klipfolio Account" at bounding box center [44, 306] width 89 height 24
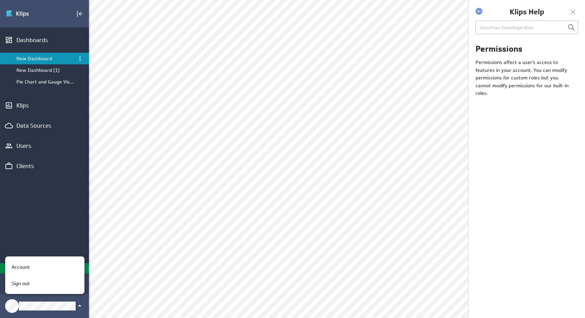
click at [42, 197] on div at bounding box center [292, 159] width 585 height 318
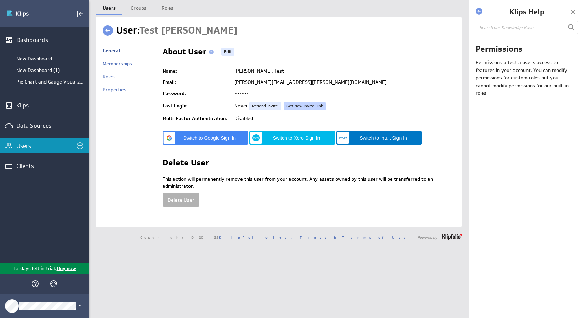
click at [290, 105] on link "Get New Invite Link" at bounding box center [305, 106] width 42 height 8
type input "[URL][DOMAIN_NAME]"
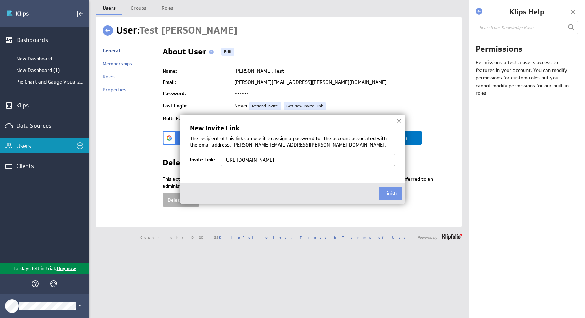
click at [398, 119] on div at bounding box center [399, 121] width 10 height 10
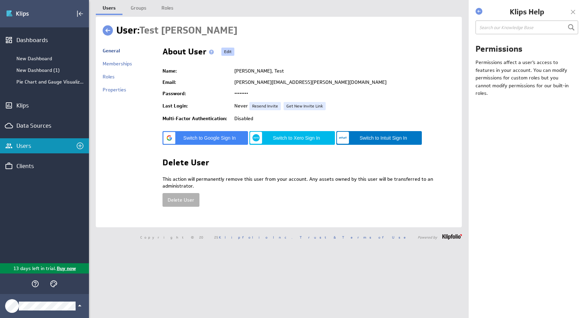
click at [231, 53] on link "Edit" at bounding box center [227, 52] width 13 height 8
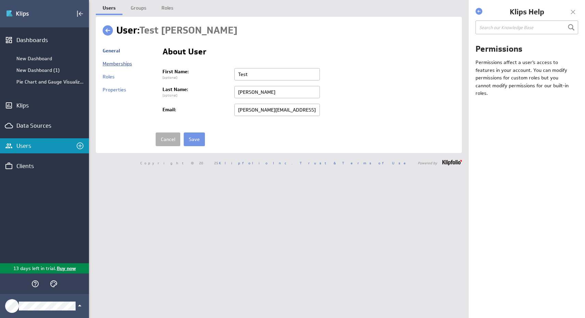
click at [119, 63] on link "Memberships" at bounding box center [117, 64] width 29 height 6
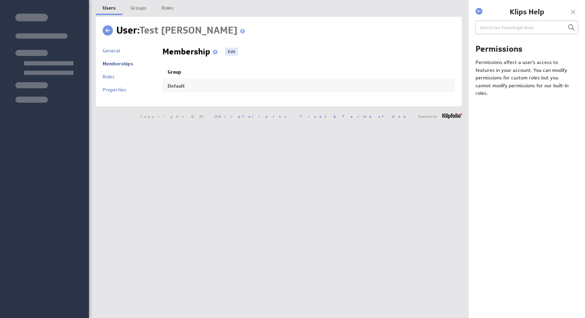
click at [111, 77] on link "Roles" at bounding box center [109, 77] width 12 height 6
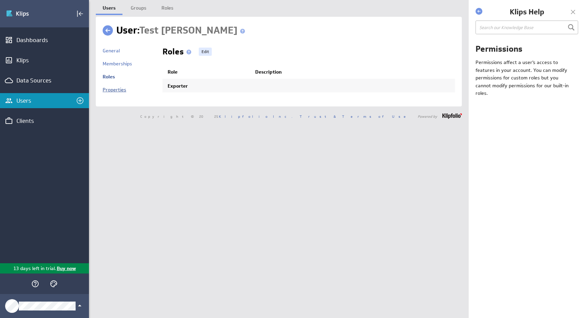
click at [110, 88] on link "Properties" at bounding box center [115, 90] width 24 height 6
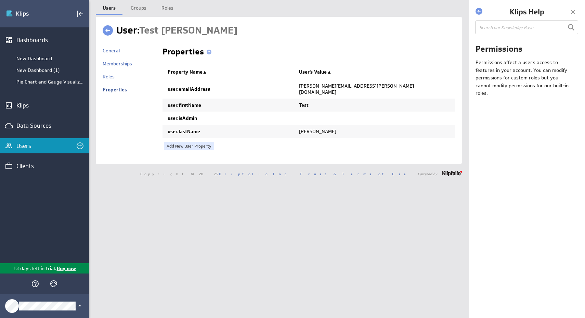
click at [105, 30] on link at bounding box center [108, 30] width 10 height 10
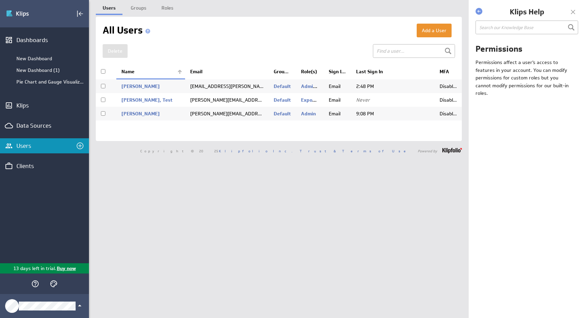
click at [303, 209] on div "Users Groups Roles Add a User" at bounding box center [279, 159] width 380 height 318
click at [60, 160] on div "Clients" at bounding box center [44, 165] width 89 height 15
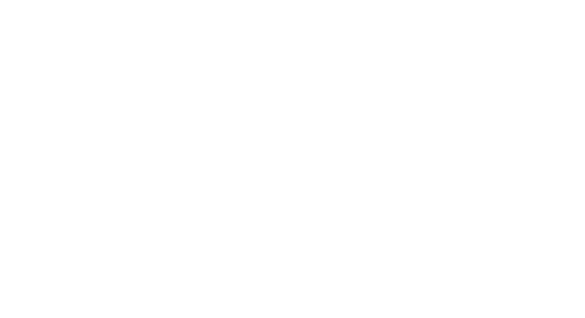
click at [52, 148] on html at bounding box center [292, 159] width 585 height 318
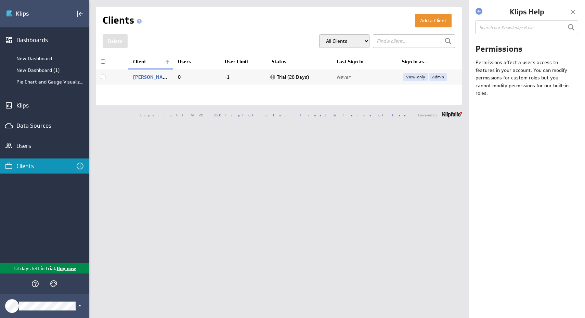
click at [52, 148] on div "Users" at bounding box center [44, 146] width 56 height 8
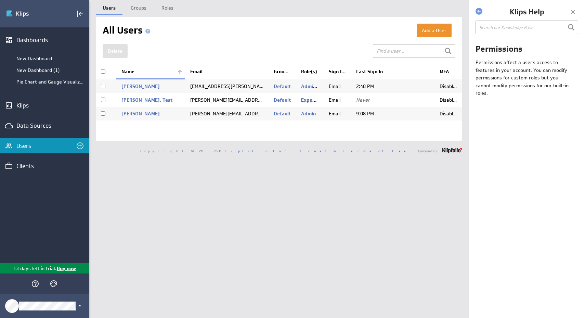
click at [312, 102] on link "Exporter" at bounding box center [311, 100] width 20 height 6
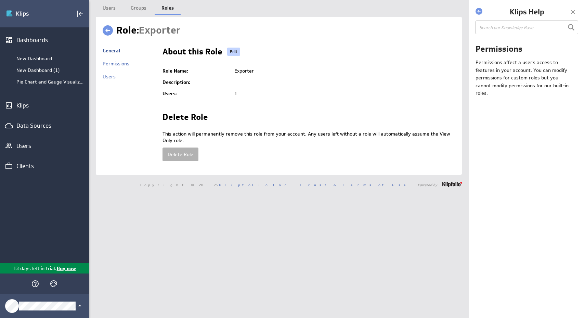
click at [236, 49] on link "Edit" at bounding box center [233, 52] width 13 height 8
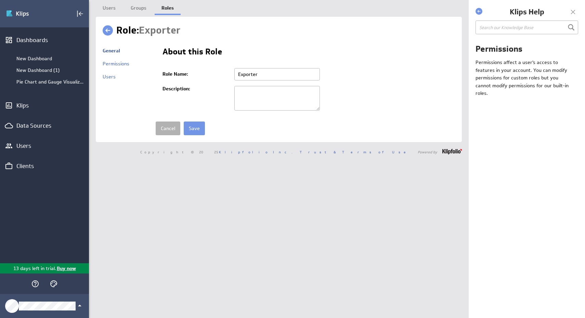
click at [279, 75] on input "Exporter" at bounding box center [277, 74] width 86 height 12
click at [300, 132] on div "Cancel Save" at bounding box center [306, 129] width 300 height 14
click at [169, 127] on link "Cancel" at bounding box center [168, 129] width 25 height 14
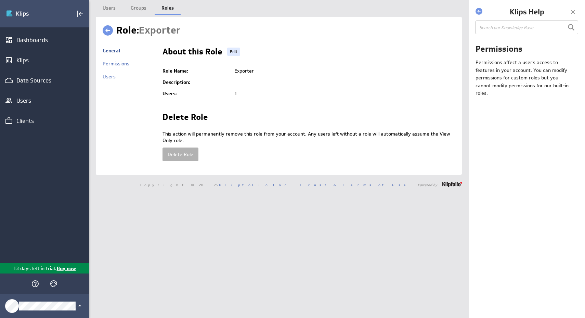
click at [167, 10] on link "Roles" at bounding box center [168, 7] width 26 height 14
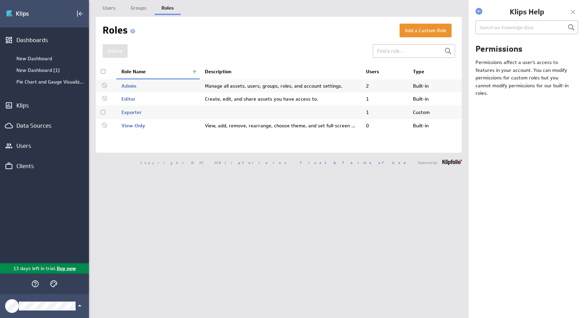
click at [104, 114] on input "checkbox" at bounding box center [103, 112] width 4 height 4
checkbox input "true"
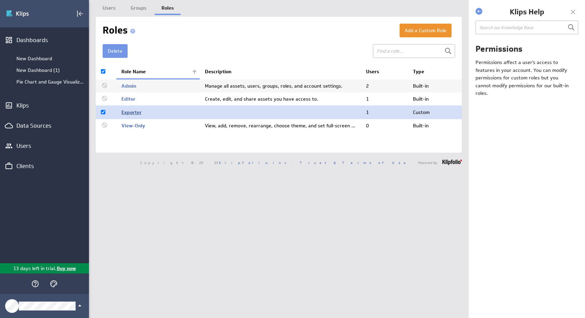
click at [138, 114] on link "Exporter" at bounding box center [132, 112] width 20 height 6
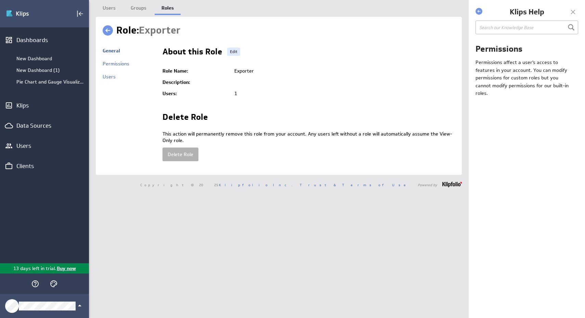
click at [107, 32] on link at bounding box center [108, 30] width 10 height 10
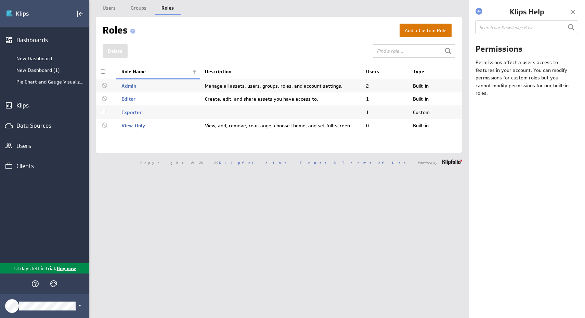
click at [426, 30] on button "Add a Custom Role" at bounding box center [426, 31] width 52 height 14
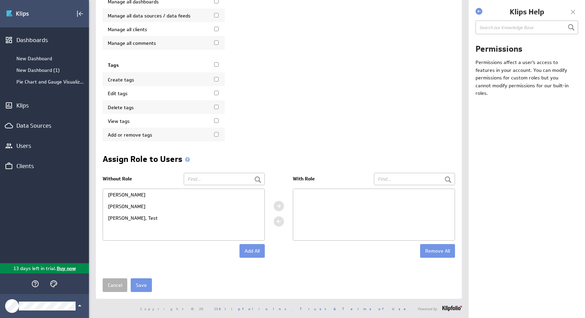
scroll to position [996, 0]
click at [327, 200] on div at bounding box center [374, 215] width 162 height 52
drag, startPoint x: 116, startPoint y: 216, endPoint x: 185, endPoint y: 223, distance: 69.5
click at [185, 223] on div "Sam, Test" at bounding box center [184, 218] width 162 height 12
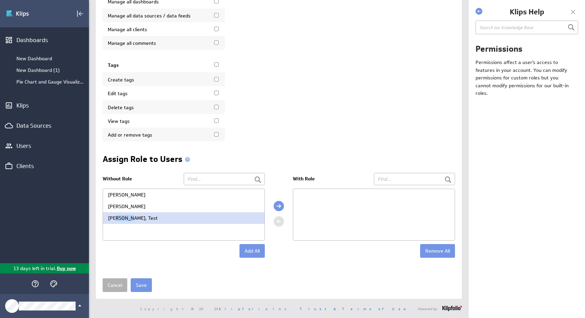
click at [185, 223] on div "Sam, Test" at bounding box center [184, 218] width 162 height 12
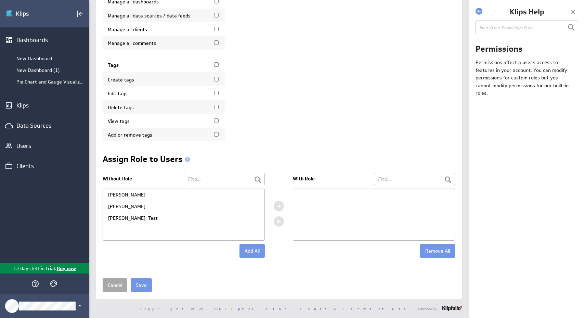
click at [112, 288] on link "Cancel" at bounding box center [115, 285] width 25 height 14
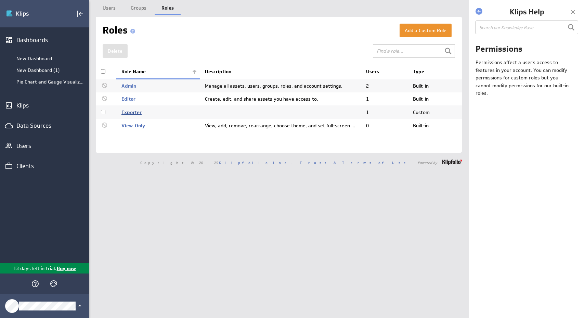
click at [136, 115] on link "Exporter" at bounding box center [132, 112] width 20 height 6
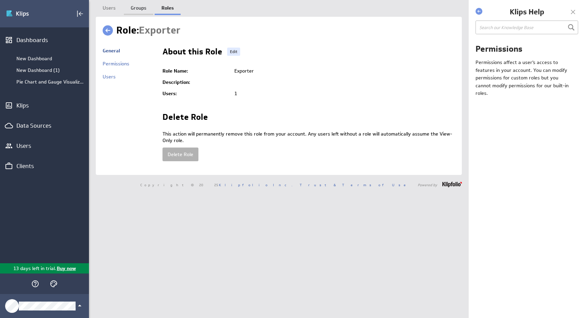
click at [146, 11] on link "Groups" at bounding box center [138, 7] width 29 height 14
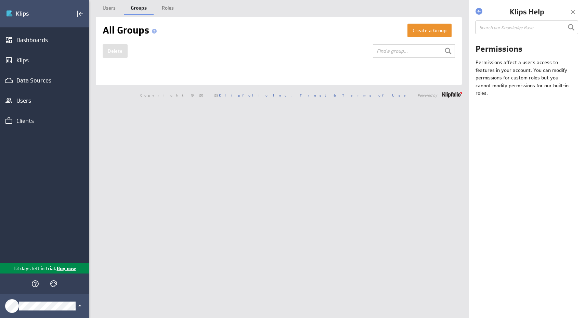
click at [110, 5] on link "Users" at bounding box center [109, 7] width 27 height 14
